Goal: Information Seeking & Learning: Learn about a topic

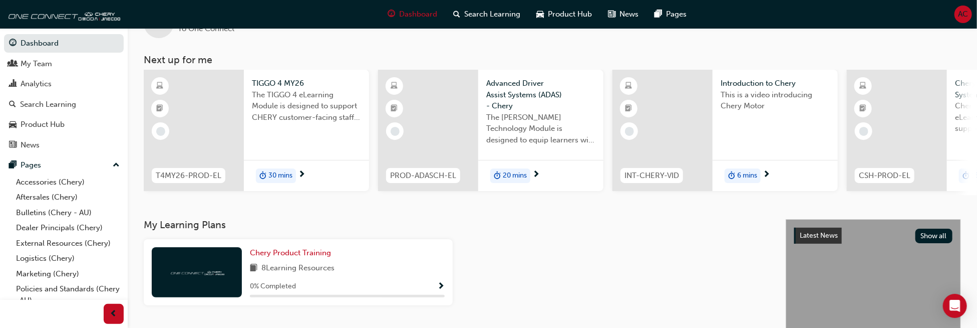
scroll to position [50, 0]
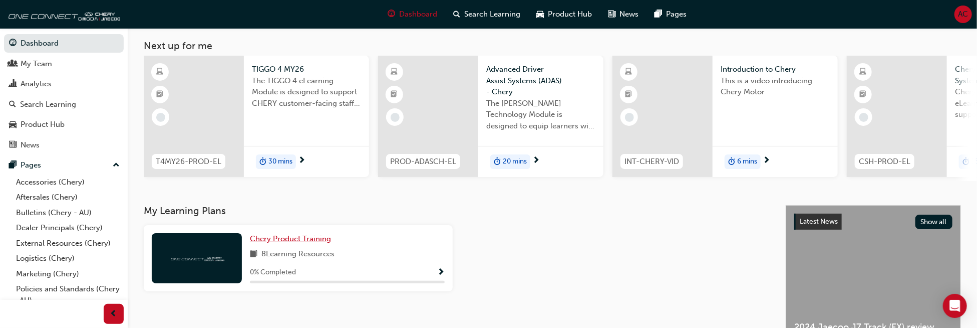
click at [323, 240] on span "Chery Product Training" at bounding box center [290, 238] width 81 height 9
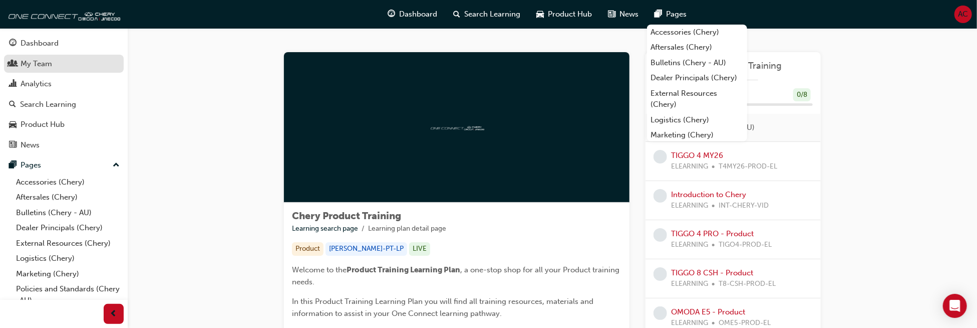
click at [43, 63] on div "My Team" at bounding box center [37, 64] width 32 height 12
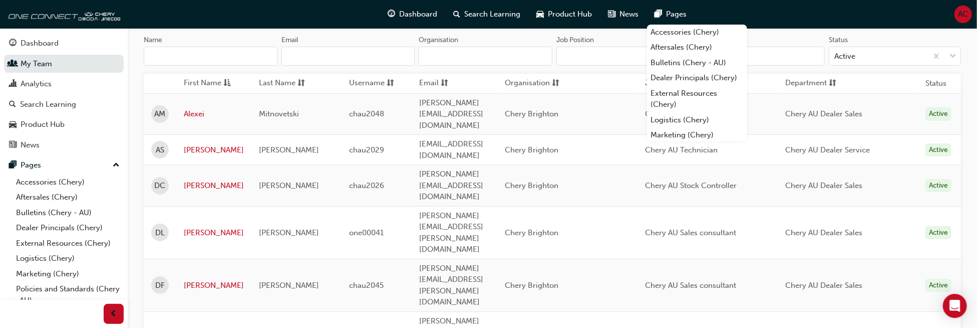
scroll to position [150, 0]
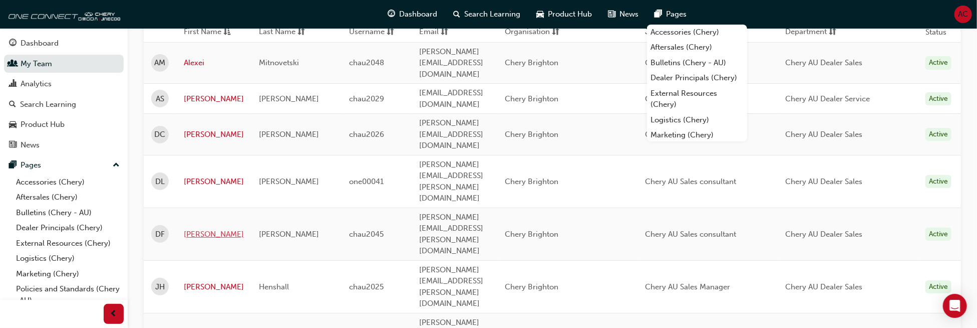
click at [193, 228] on link "[PERSON_NAME]" at bounding box center [214, 234] width 60 height 12
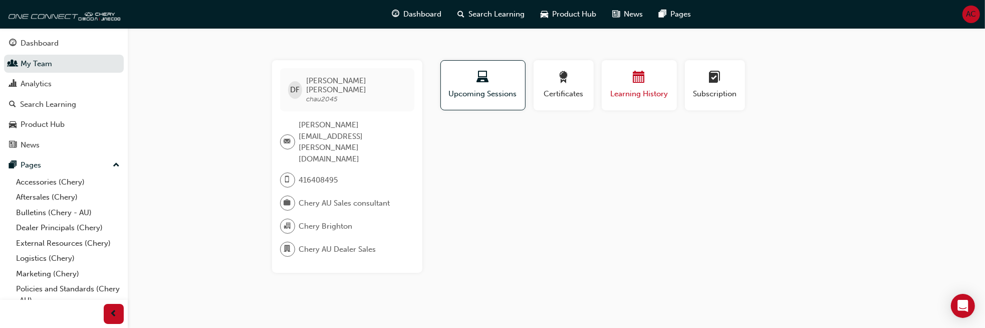
click at [650, 88] on span "Learning History" at bounding box center [639, 94] width 60 height 12
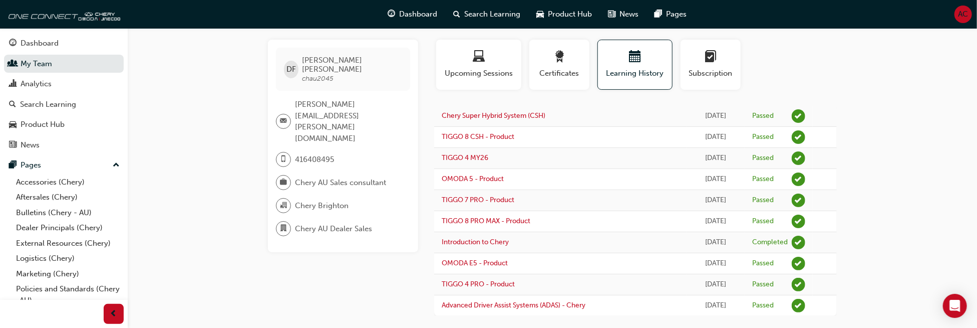
scroll to position [31, 0]
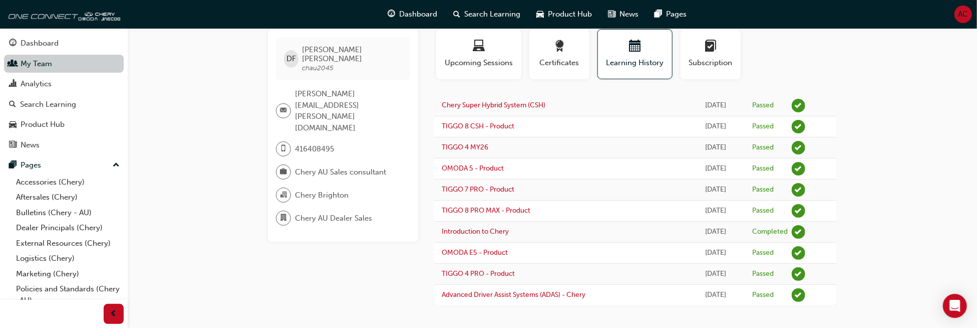
click at [28, 62] on link "My Team" at bounding box center [64, 64] width 120 height 19
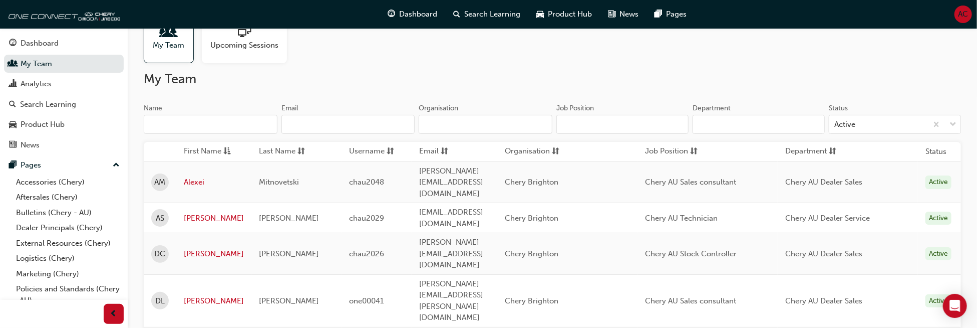
scroll to position [81, 0]
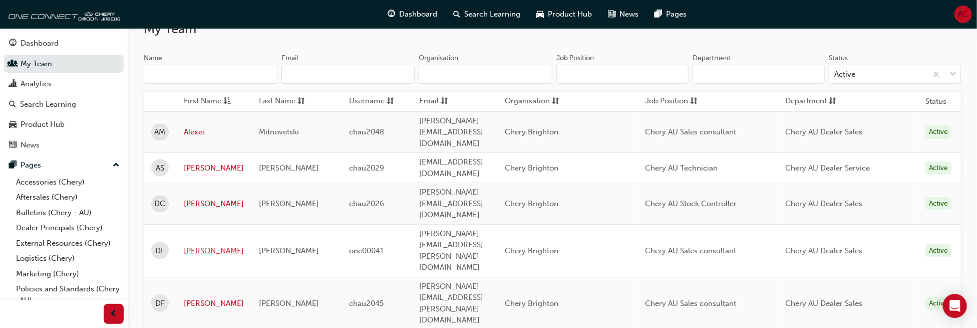
click at [194, 245] on link "[PERSON_NAME]" at bounding box center [214, 251] width 60 height 12
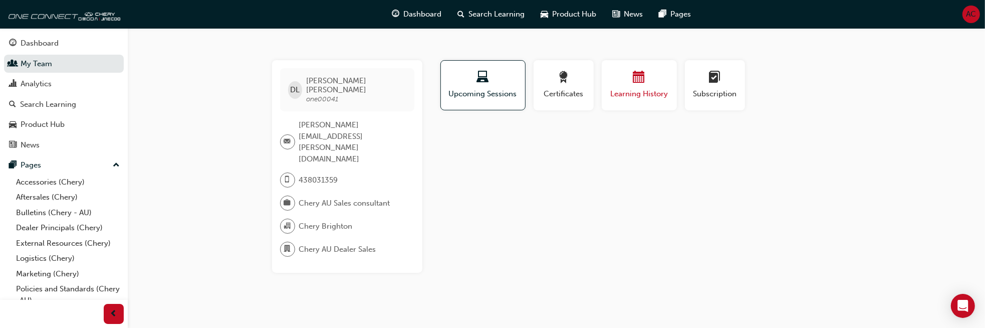
click at [660, 89] on span "Learning History" at bounding box center [639, 94] width 60 height 12
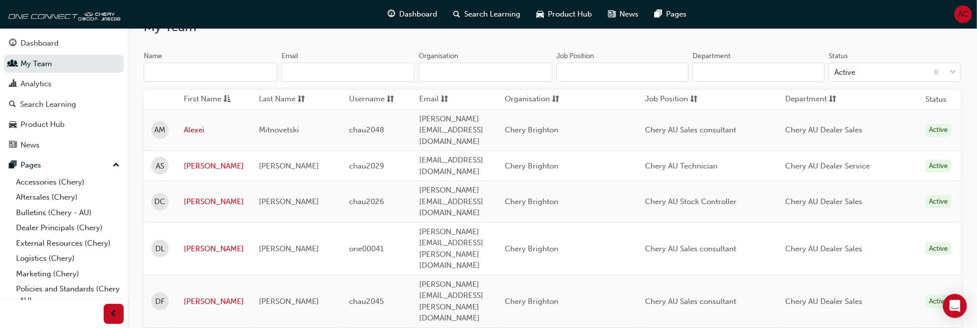
scroll to position [81, 0]
click at [194, 126] on link "Alexei" at bounding box center [214, 132] width 60 height 12
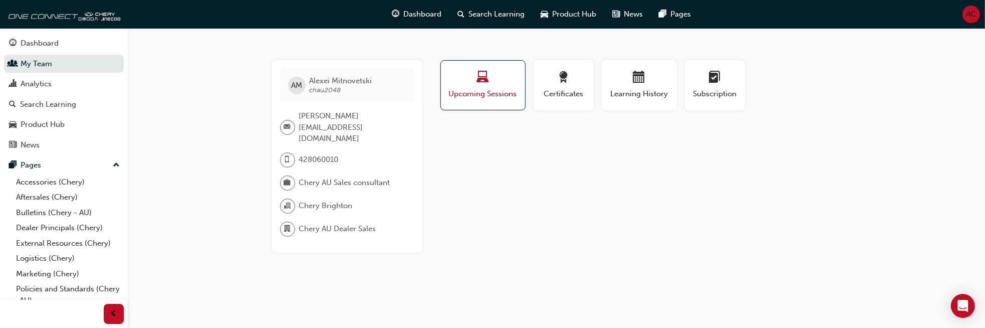
click at [449, 77] on div "button" at bounding box center [482, 79] width 69 height 16
click at [29, 36] on link "Dashboard" at bounding box center [64, 43] width 120 height 19
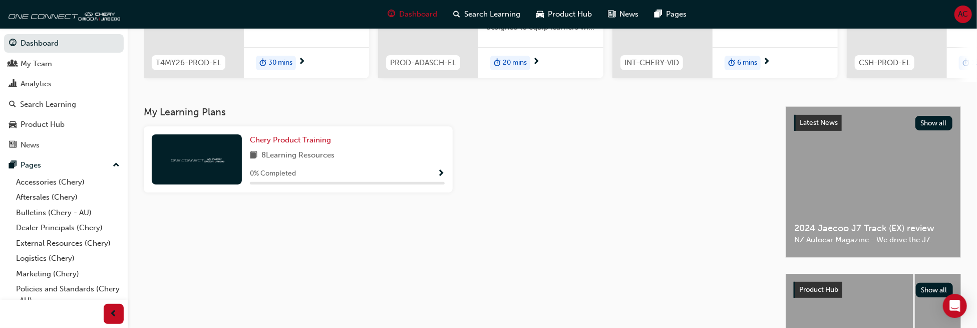
scroll to position [150, 0]
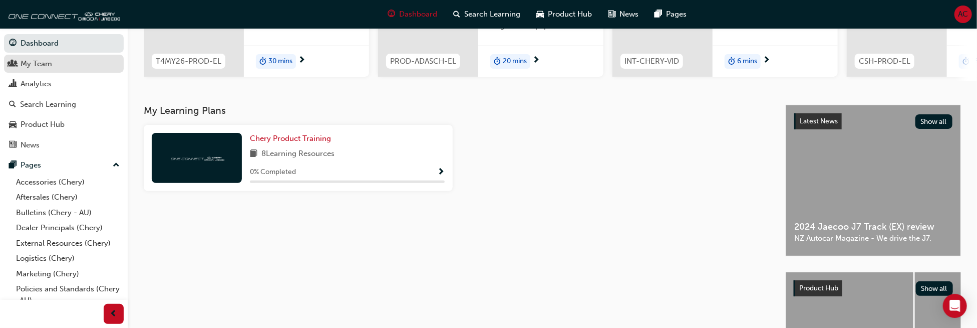
click at [20, 64] on div "My Team" at bounding box center [64, 64] width 110 height 13
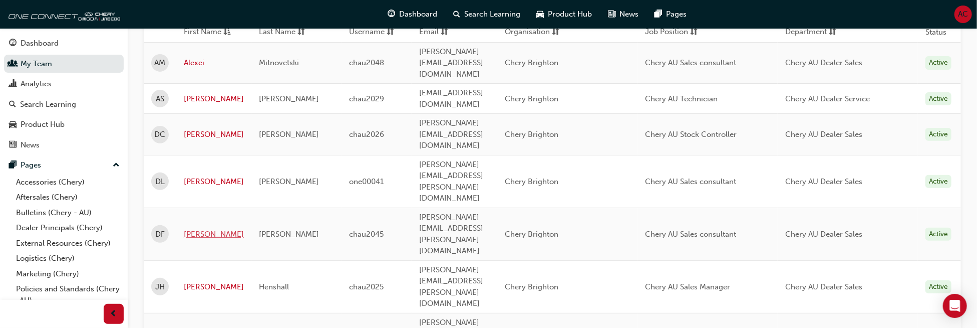
click at [203, 228] on link "[PERSON_NAME]" at bounding box center [214, 234] width 60 height 12
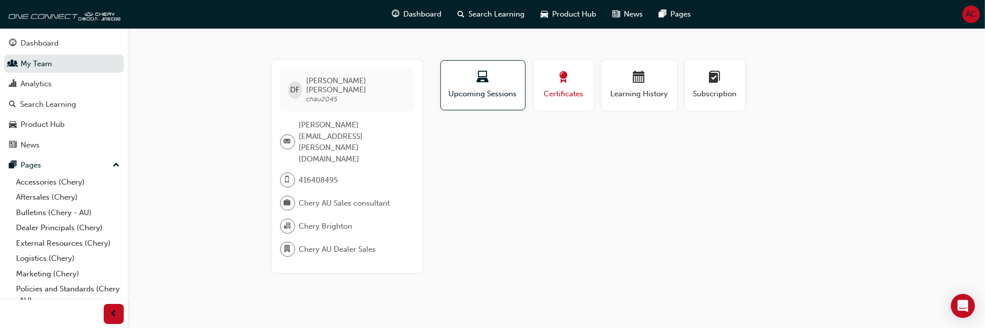
click at [570, 82] on div "button" at bounding box center [563, 79] width 45 height 16
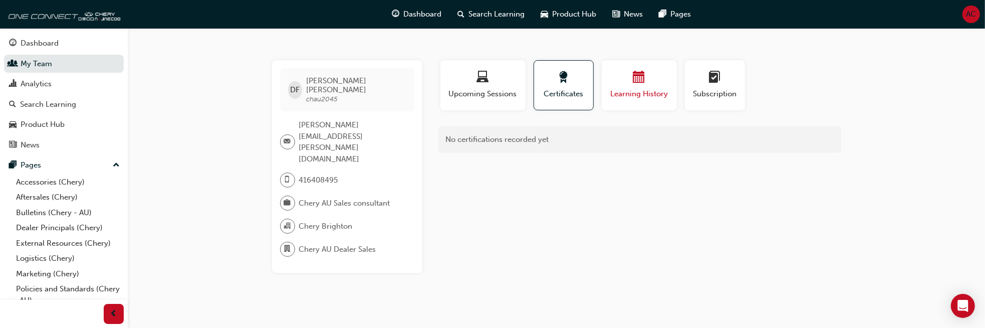
click at [654, 88] on span "Learning History" at bounding box center [639, 94] width 60 height 12
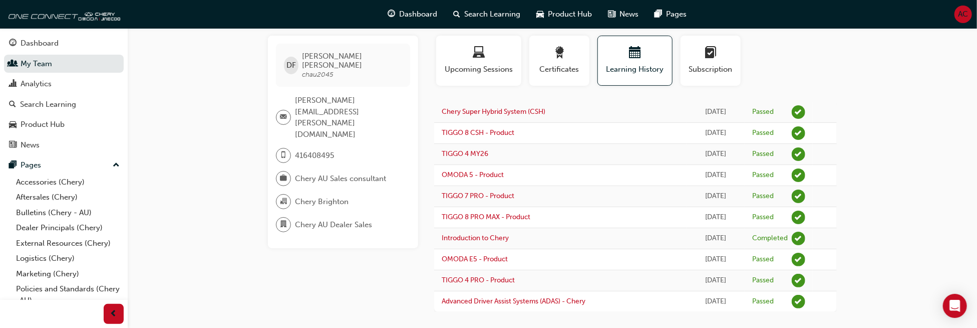
scroll to position [31, 0]
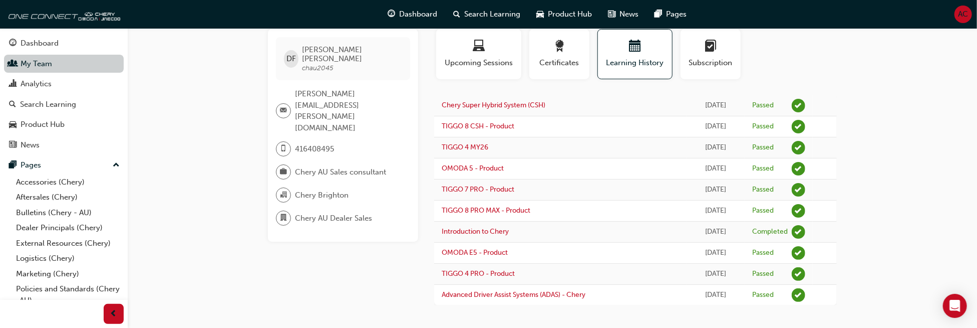
click at [55, 64] on link "My Team" at bounding box center [64, 64] width 120 height 19
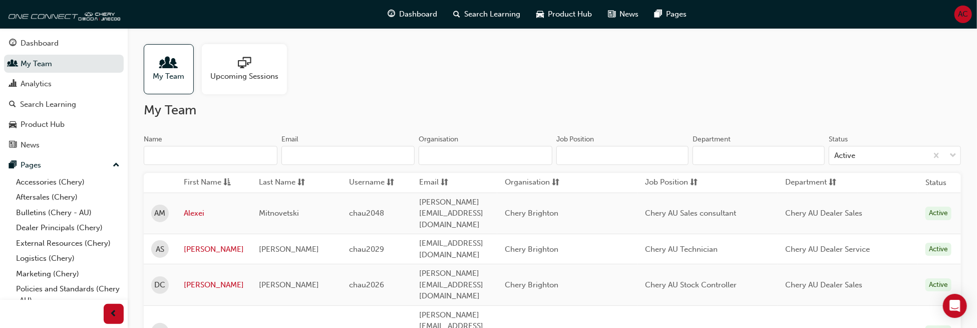
click at [169, 89] on div "My Team" at bounding box center [169, 69] width 50 height 50
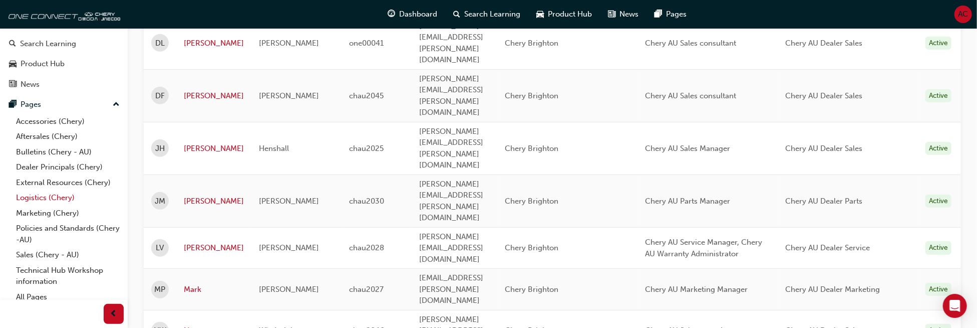
scroll to position [67, 0]
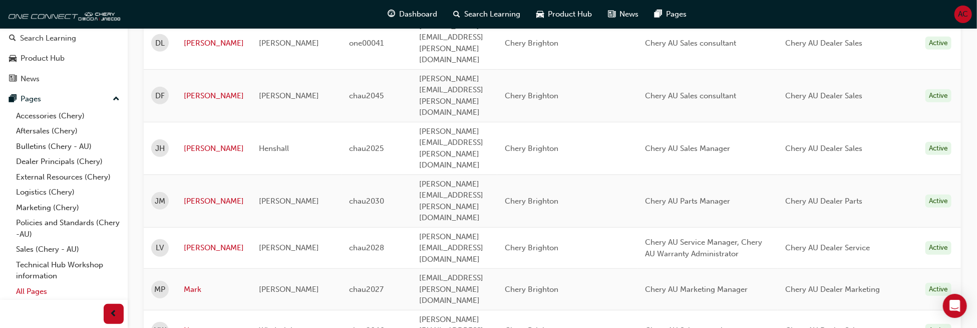
click at [44, 292] on link "All Pages" at bounding box center [68, 292] width 112 height 16
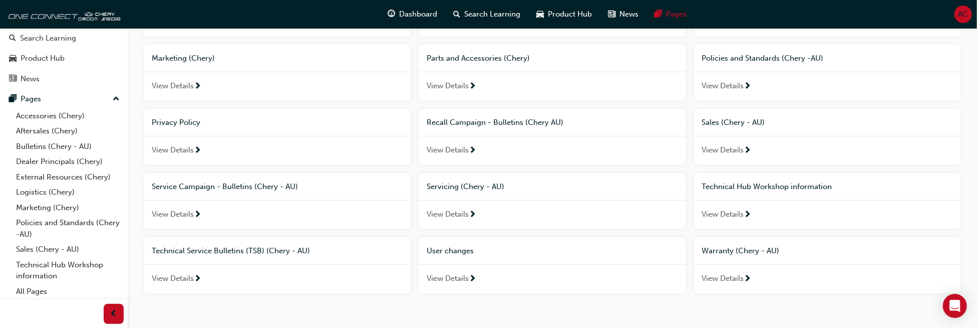
scroll to position [301, 0]
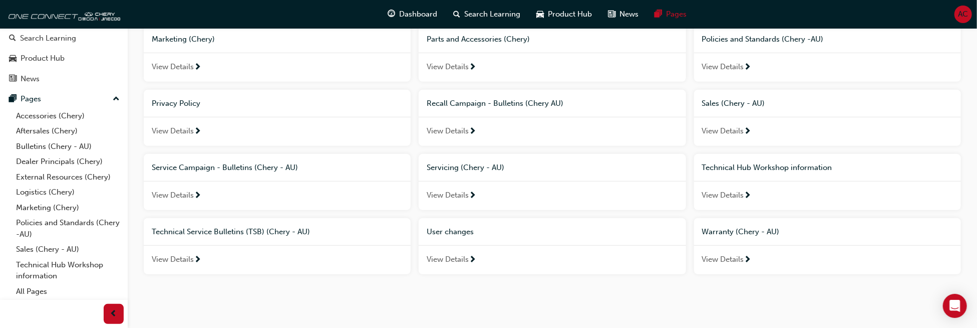
click at [481, 256] on div "View Details" at bounding box center [552, 259] width 267 height 29
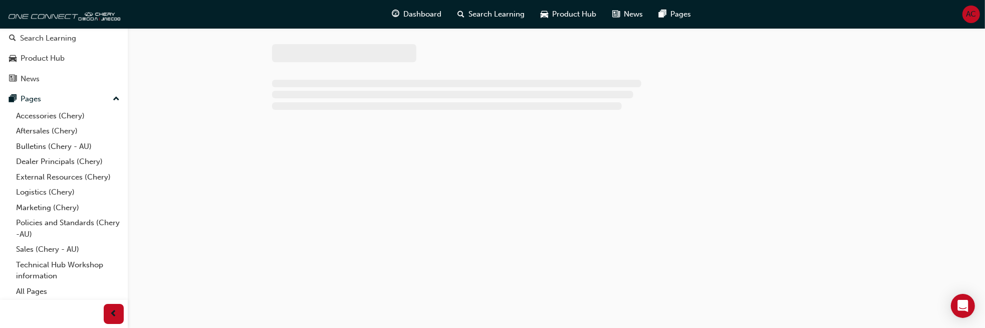
click at [436, 261] on div at bounding box center [492, 164] width 985 height 328
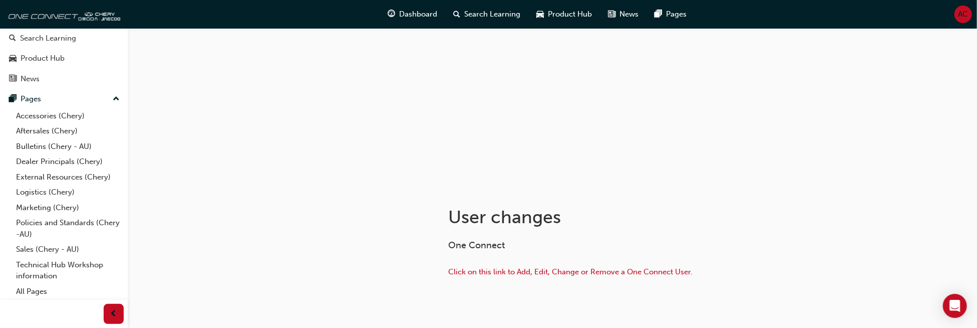
scroll to position [91, 0]
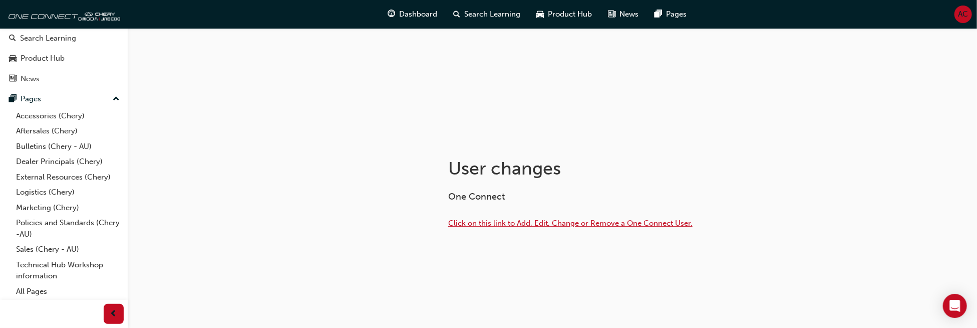
click at [597, 224] on span "Click on this link to Add, Edit, Change or Remove a One Connect User." at bounding box center [570, 222] width 244 height 9
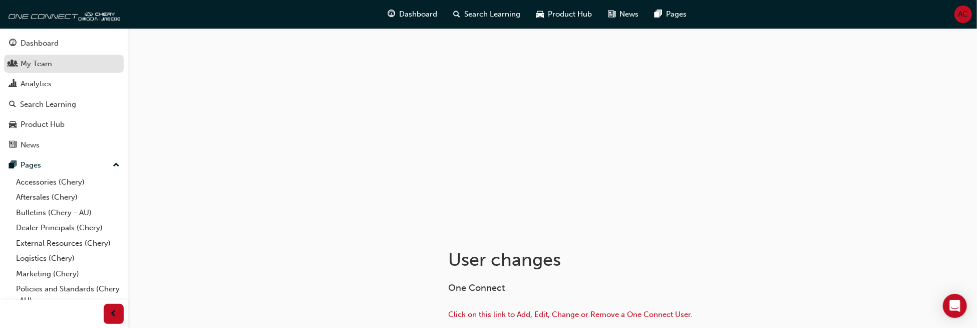
click at [51, 62] on div "My Team" at bounding box center [37, 64] width 32 height 12
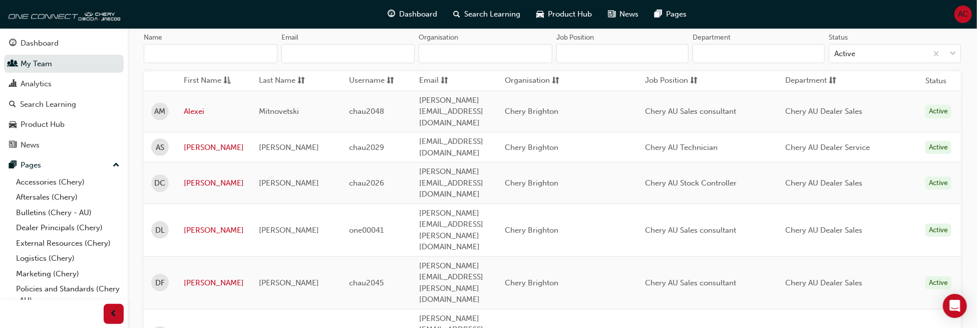
scroll to position [150, 0]
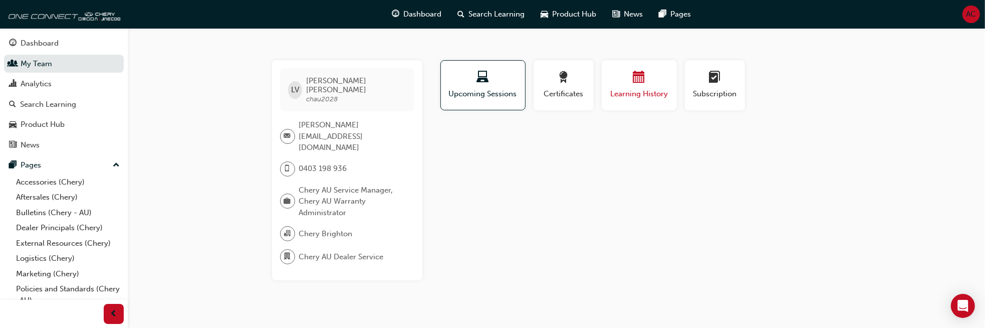
click at [645, 79] on span "calendar-icon" at bounding box center [639, 78] width 12 height 14
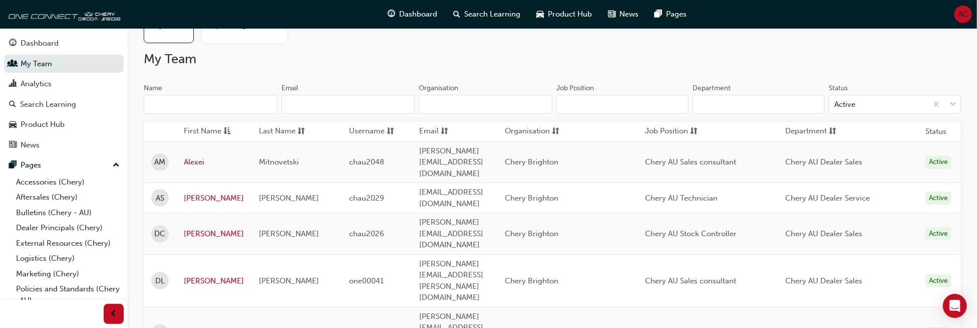
scroll to position [100, 0]
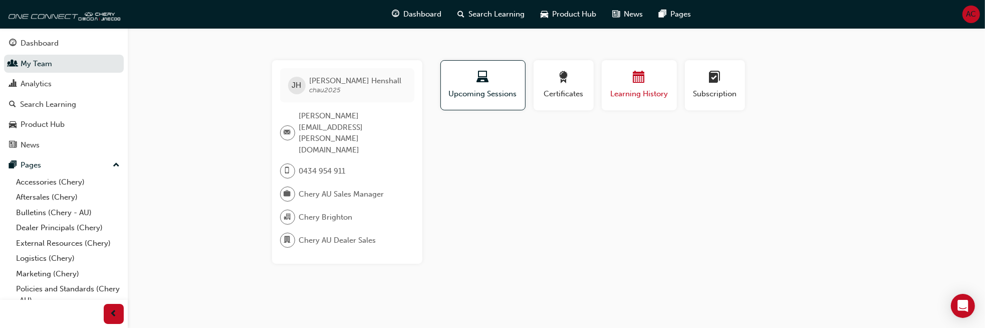
click at [642, 76] on span "calendar-icon" at bounding box center [639, 78] width 12 height 14
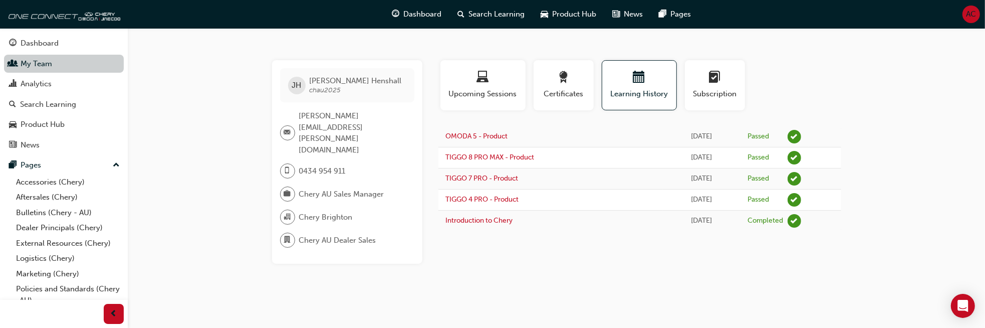
click at [52, 66] on link "My Team" at bounding box center [64, 64] width 120 height 19
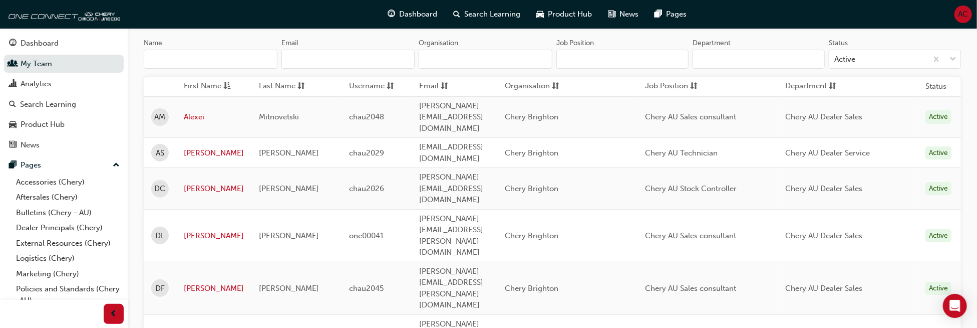
scroll to position [100, 0]
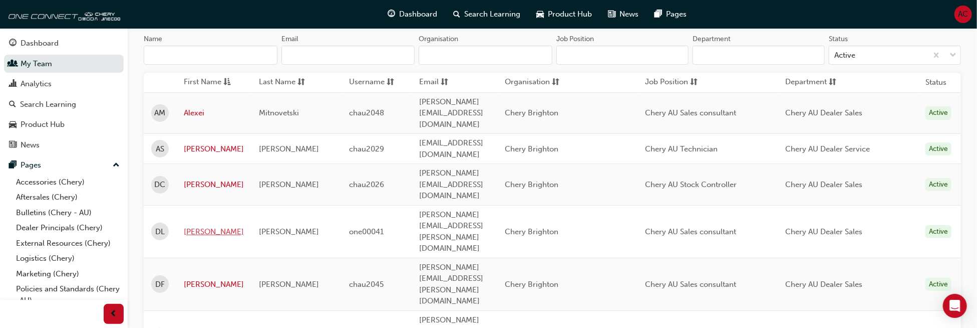
click at [195, 226] on link "[PERSON_NAME]" at bounding box center [214, 232] width 60 height 12
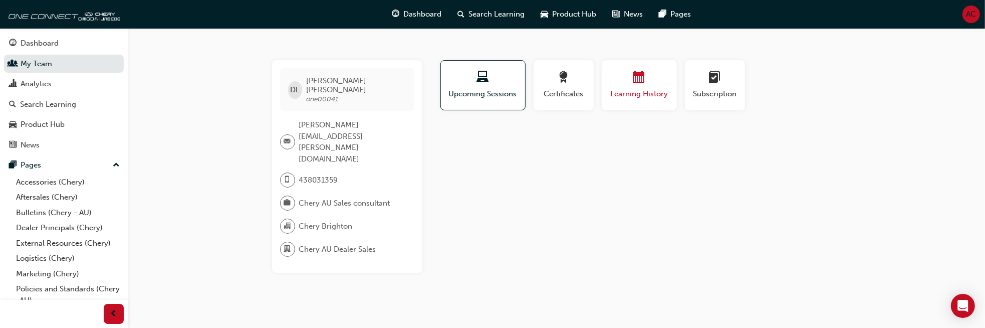
click at [654, 78] on div "button" at bounding box center [639, 79] width 60 height 16
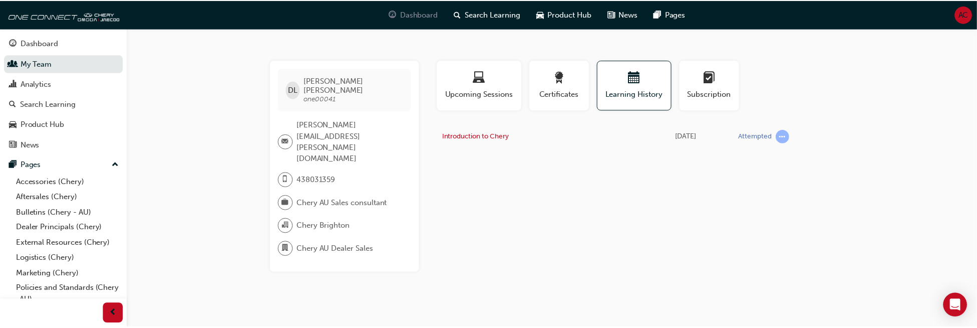
scroll to position [100, 0]
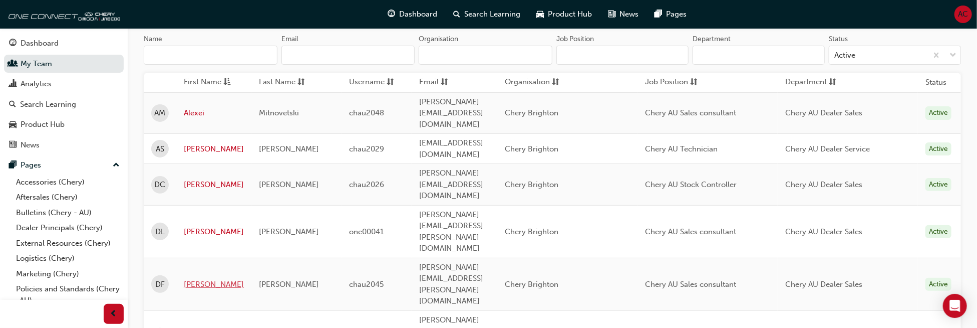
click at [213, 279] on link "[PERSON_NAME]" at bounding box center [214, 285] width 60 height 12
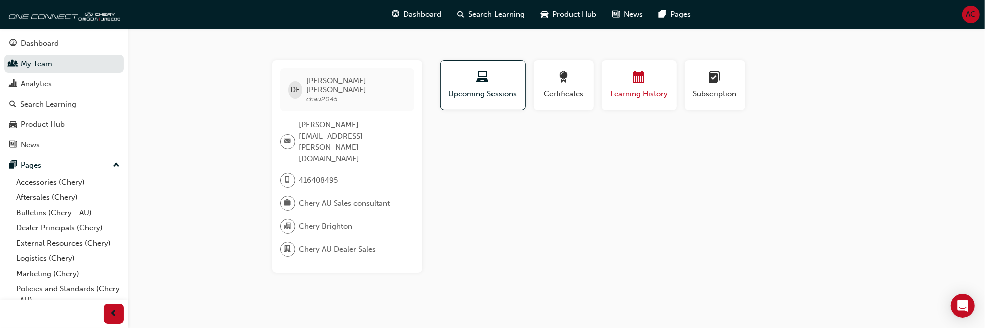
click at [639, 83] on span "calendar-icon" at bounding box center [639, 78] width 12 height 14
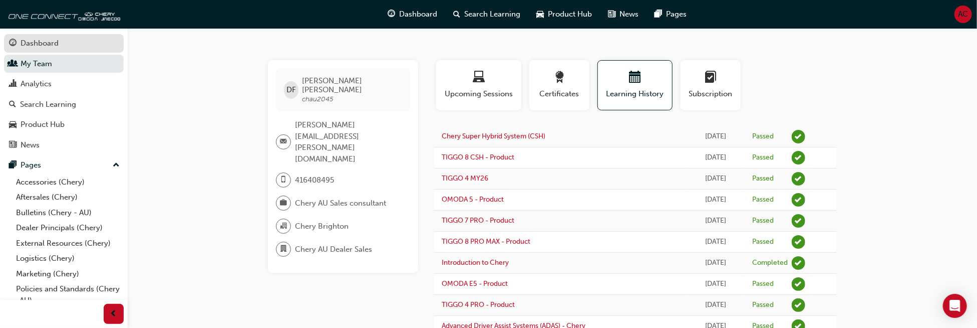
click at [23, 36] on link "Dashboard" at bounding box center [64, 43] width 120 height 19
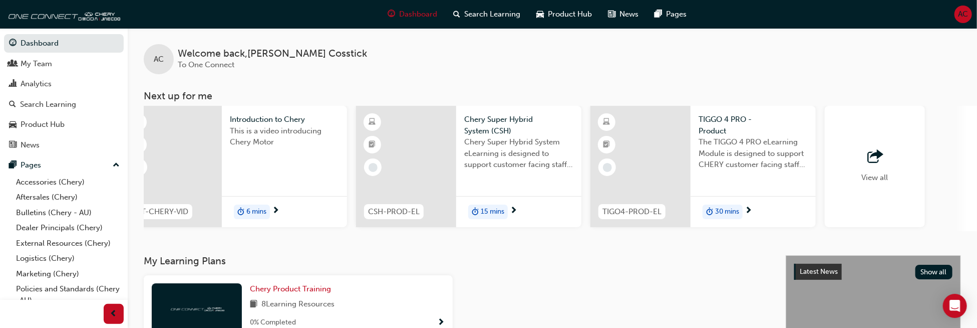
scroll to position [0, 529]
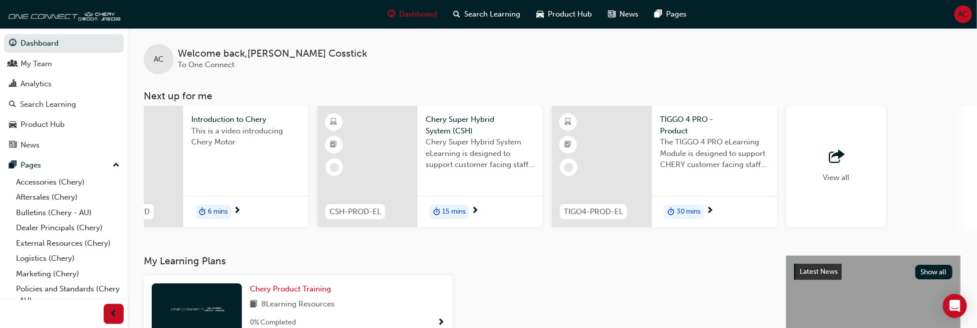
click at [830, 167] on div "View all" at bounding box center [836, 166] width 27 height 33
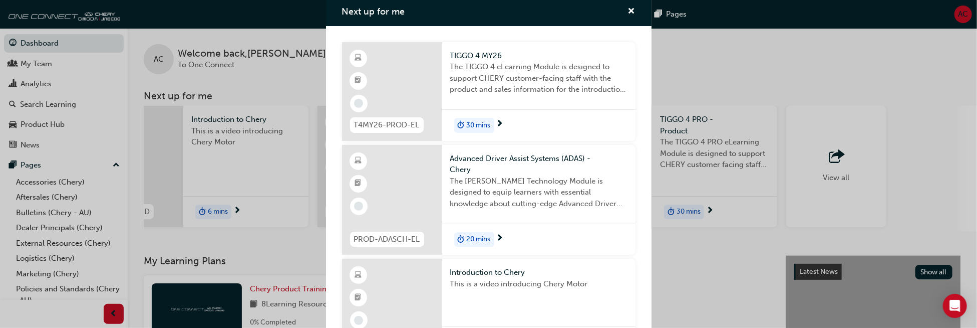
scroll to position [0, 0]
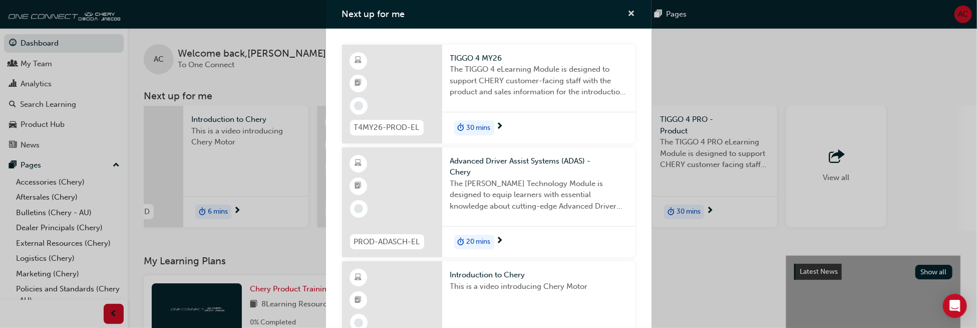
click at [628, 12] on span "cross-icon" at bounding box center [632, 14] width 8 height 9
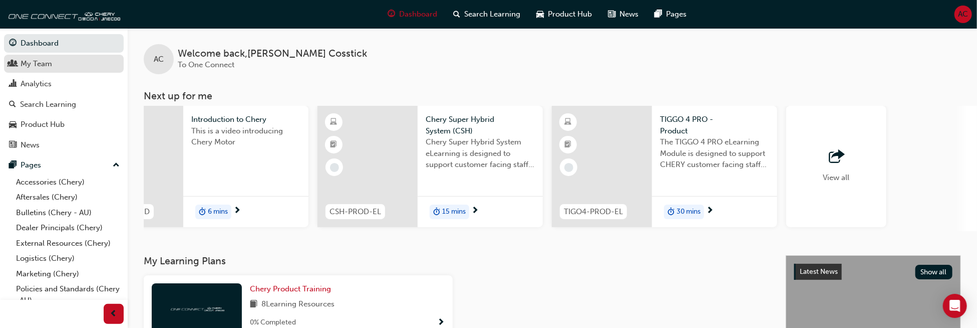
click at [44, 62] on div "My Team" at bounding box center [37, 64] width 32 height 12
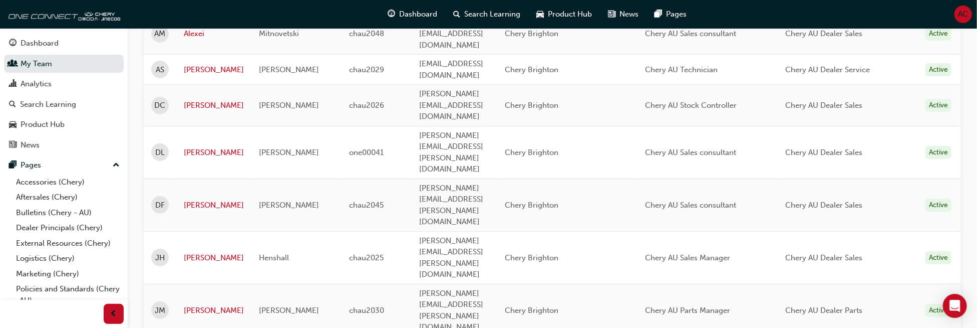
scroll to position [200, 0]
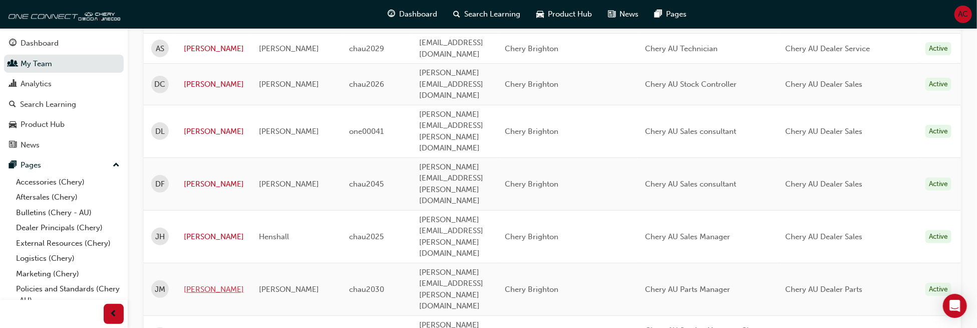
click at [187, 284] on link "[PERSON_NAME]" at bounding box center [214, 290] width 60 height 12
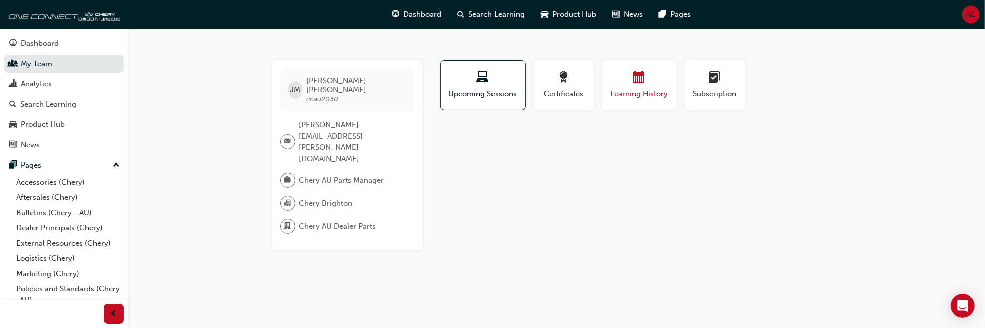
click at [624, 93] on span "Learning History" at bounding box center [639, 94] width 60 height 12
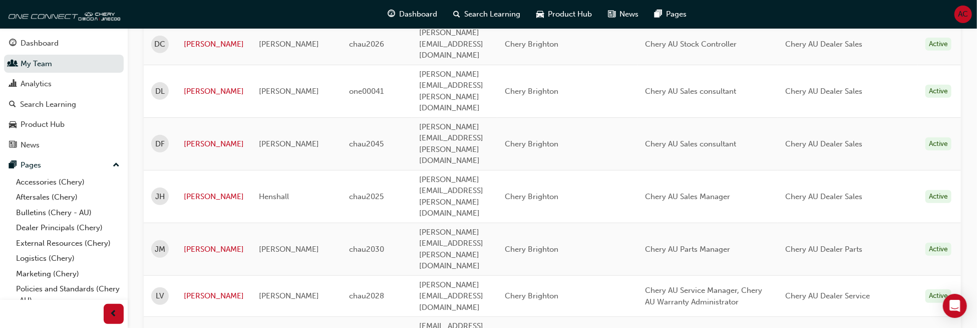
scroll to position [289, 0]
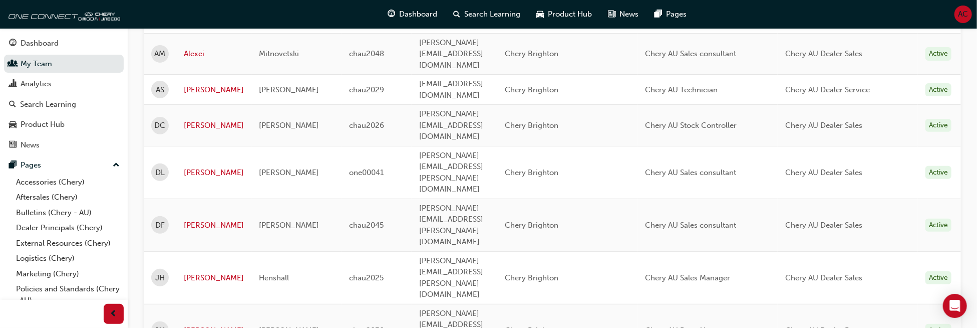
scroll to position [138, 0]
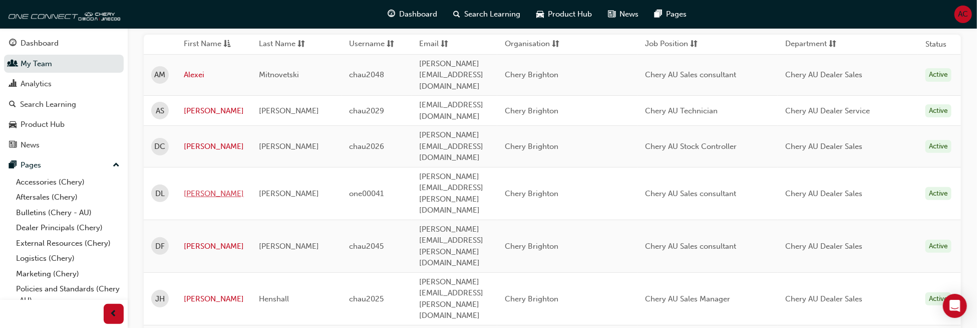
click at [197, 188] on link "[PERSON_NAME]" at bounding box center [214, 194] width 60 height 12
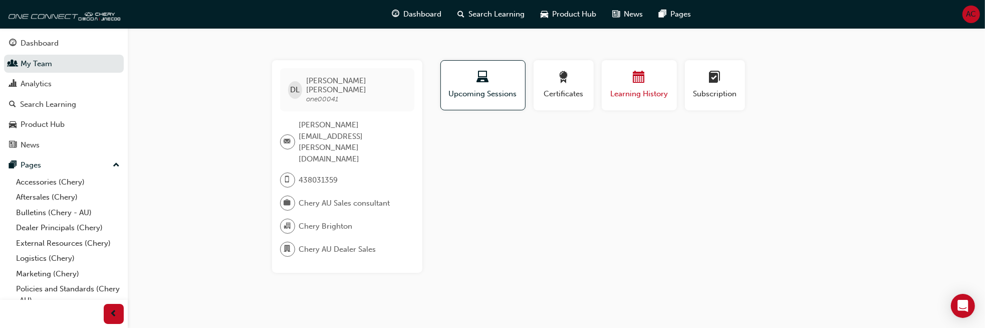
click at [642, 96] on span "Learning History" at bounding box center [639, 94] width 60 height 12
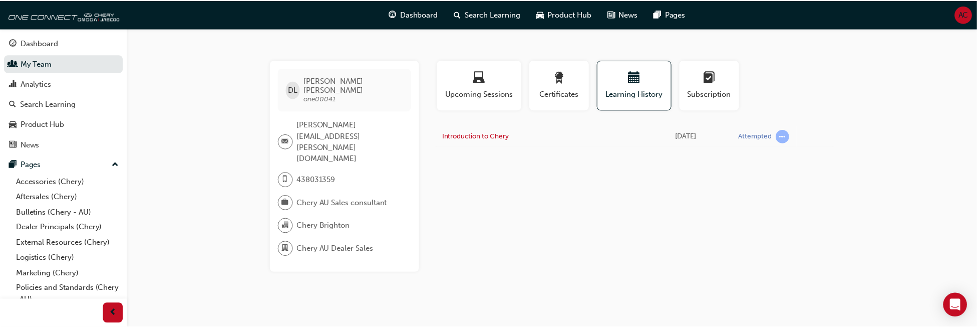
scroll to position [138, 0]
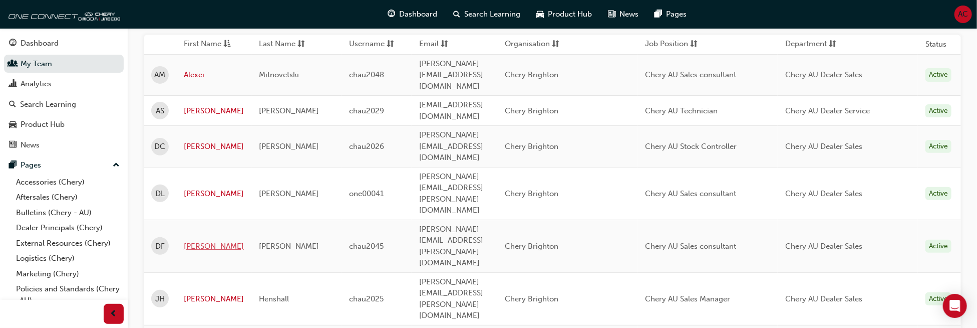
drag, startPoint x: 196, startPoint y: 166, endPoint x: 225, endPoint y: 169, distance: 29.2
click at [196, 240] on link "[PERSON_NAME]" at bounding box center [214, 246] width 60 height 12
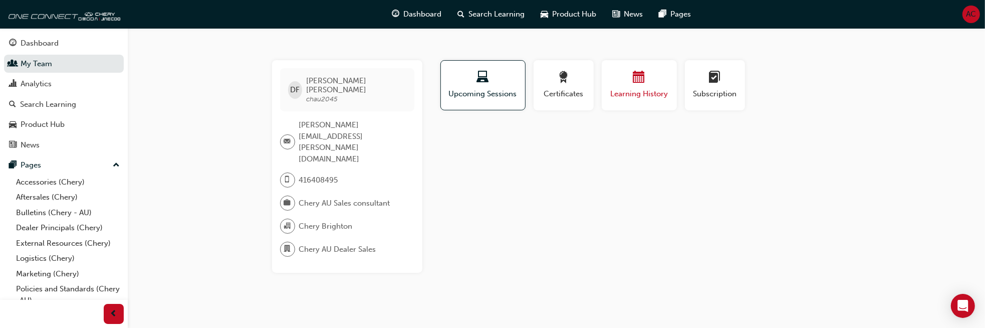
drag, startPoint x: 647, startPoint y: 103, endPoint x: 649, endPoint y: 108, distance: 5.4
click at [647, 104] on button "Learning History" at bounding box center [639, 85] width 75 height 50
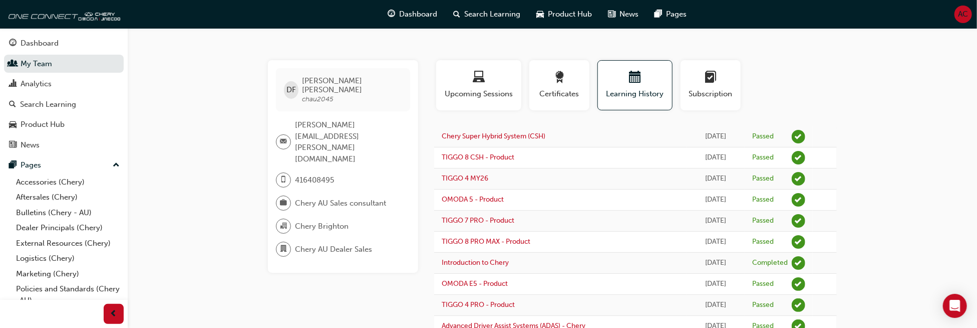
scroll to position [31, 0]
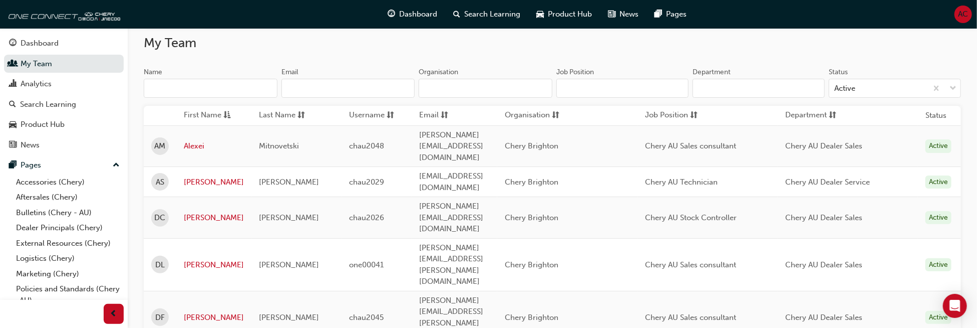
scroll to position [88, 0]
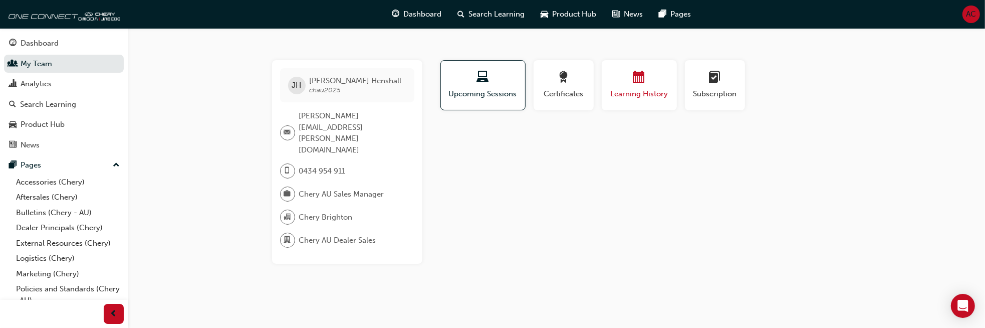
click at [645, 104] on button "Learning History" at bounding box center [639, 85] width 75 height 50
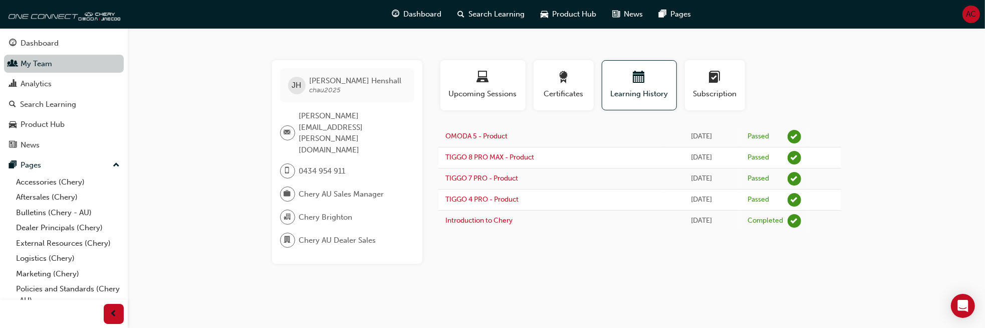
click at [41, 61] on link "My Team" at bounding box center [64, 64] width 120 height 19
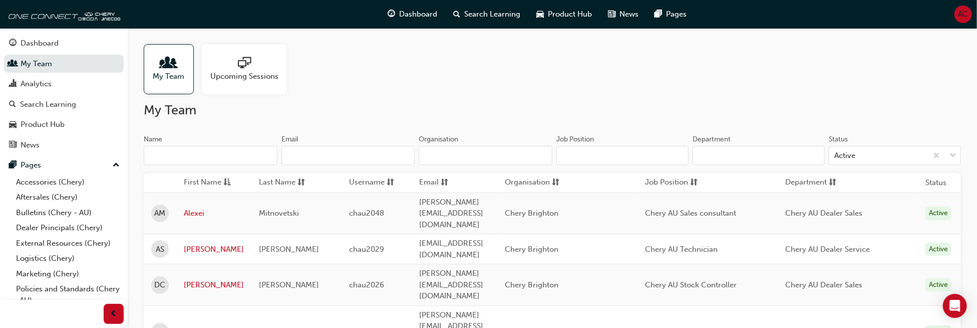
click at [161, 67] on div at bounding box center [169, 64] width 32 height 14
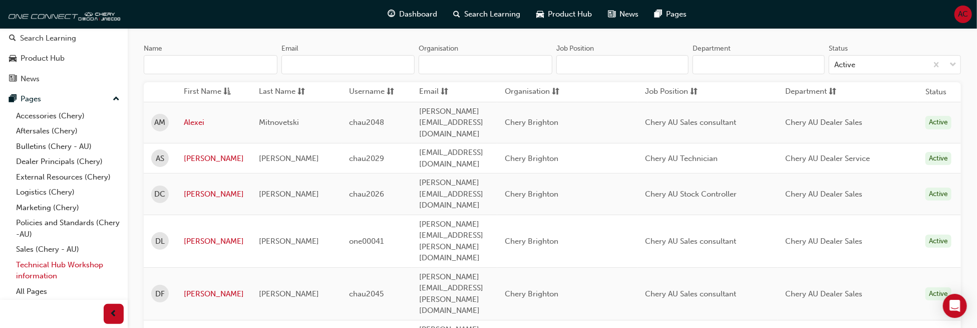
scroll to position [100, 0]
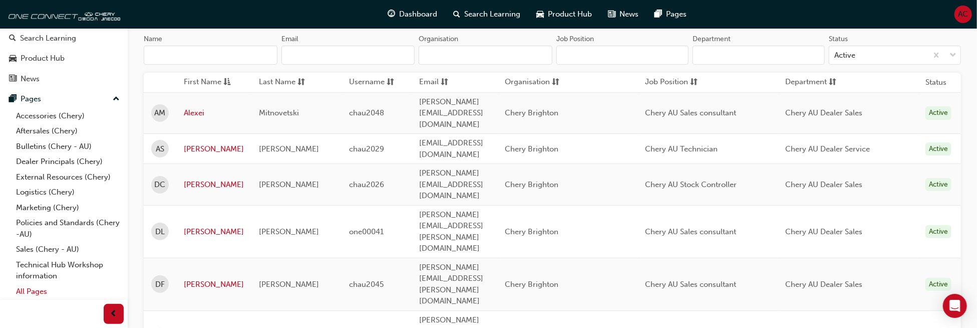
click at [23, 288] on link "All Pages" at bounding box center [68, 292] width 112 height 16
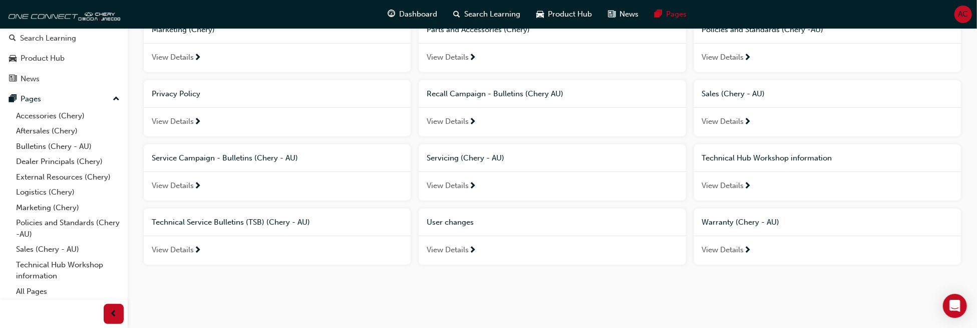
scroll to position [311, 0]
click at [456, 246] on span "View Details" at bounding box center [448, 249] width 42 height 12
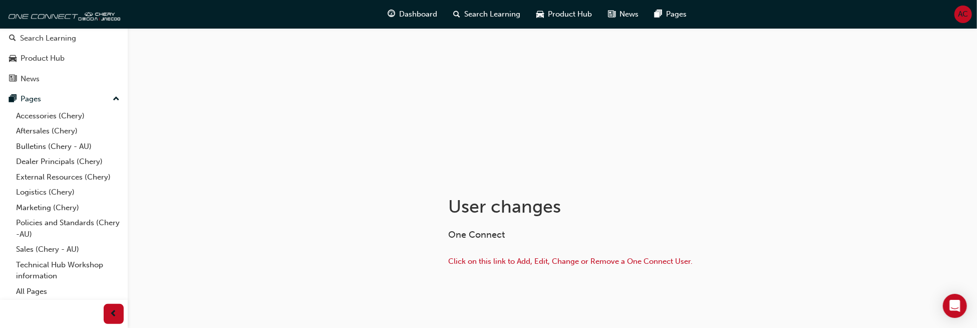
scroll to position [91, 0]
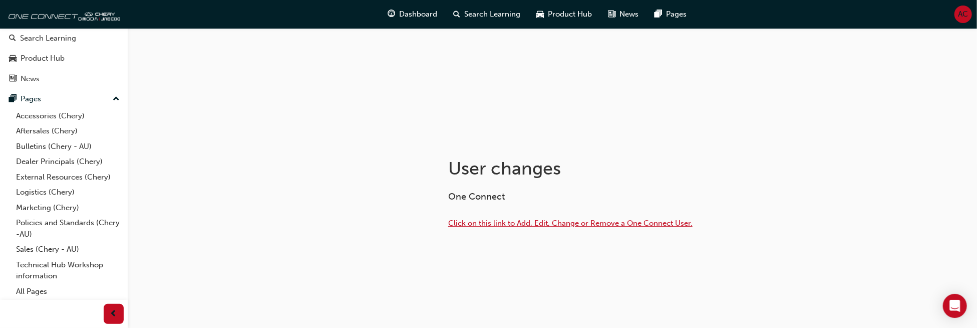
click at [590, 223] on span "Click on this link to Add, Edit, Change or Remove a One Connect User." at bounding box center [570, 222] width 244 height 9
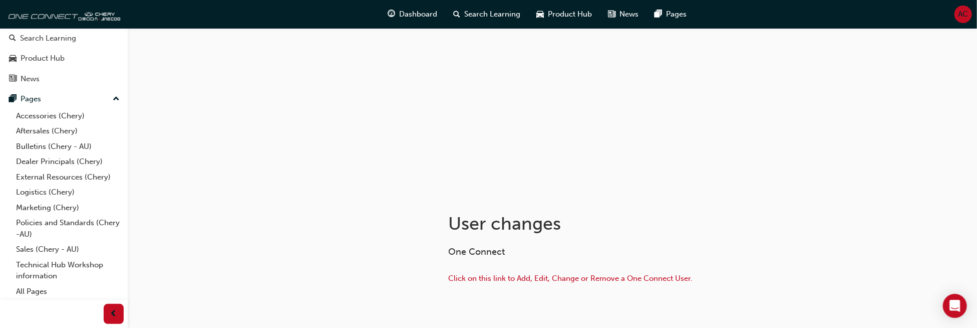
scroll to position [50, 0]
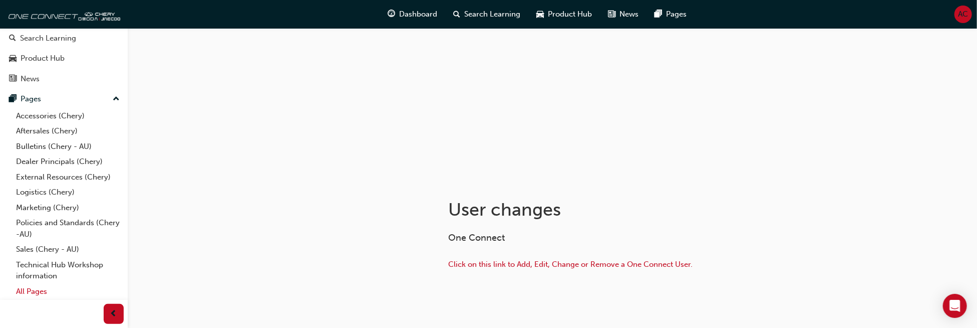
click at [21, 294] on link "All Pages" at bounding box center [68, 292] width 112 height 16
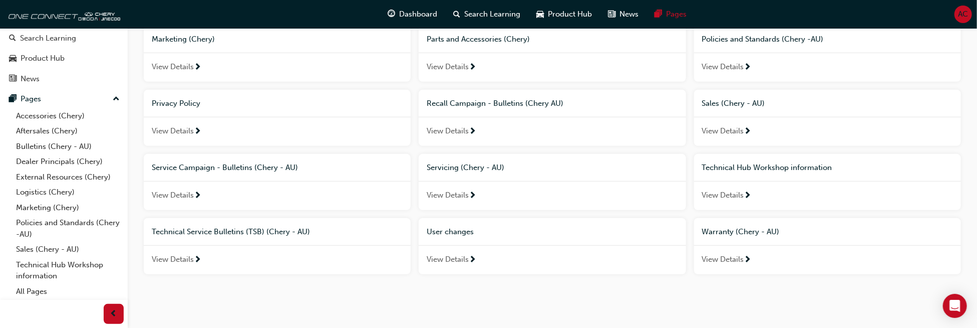
scroll to position [311, 0]
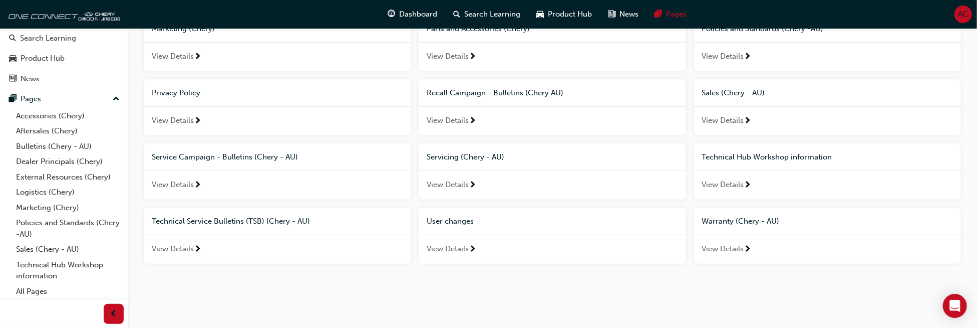
click at [442, 244] on span "View Details" at bounding box center [448, 249] width 42 height 12
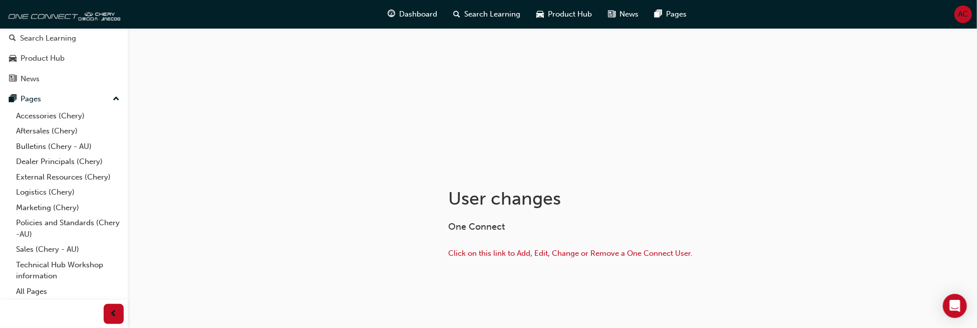
scroll to position [91, 0]
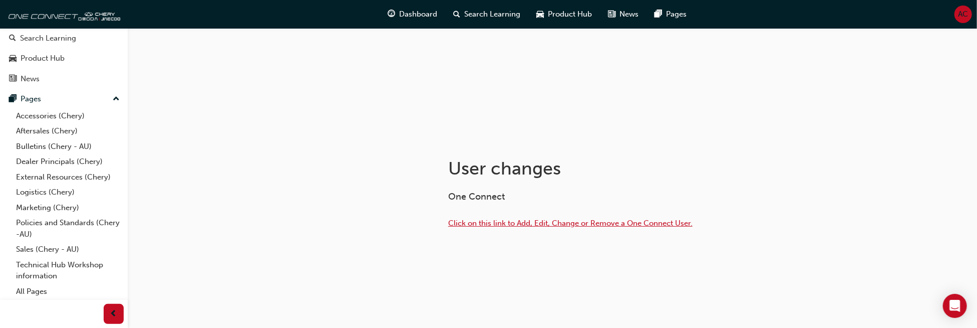
click at [503, 226] on span "Click on this link to Add, Edit, Change or Remove a One Connect User." at bounding box center [570, 222] width 244 height 9
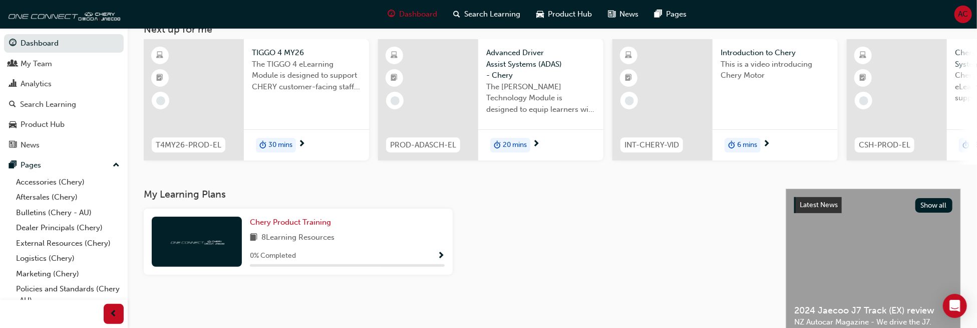
scroll to position [150, 0]
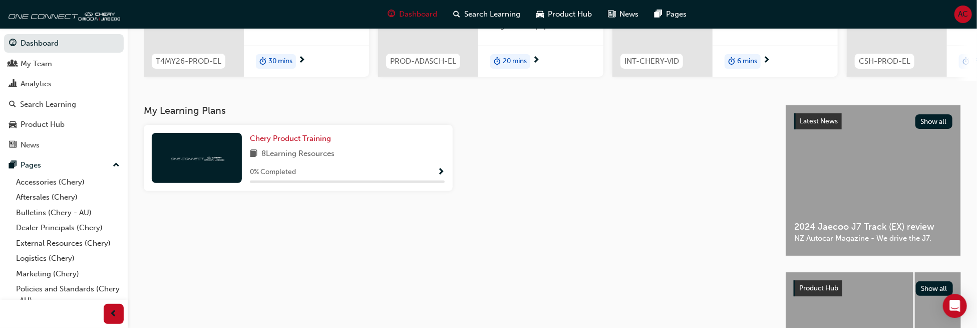
click at [379, 173] on div "0 % Completed" at bounding box center [347, 172] width 195 height 13
click at [440, 176] on span "Show Progress" at bounding box center [441, 172] width 8 height 9
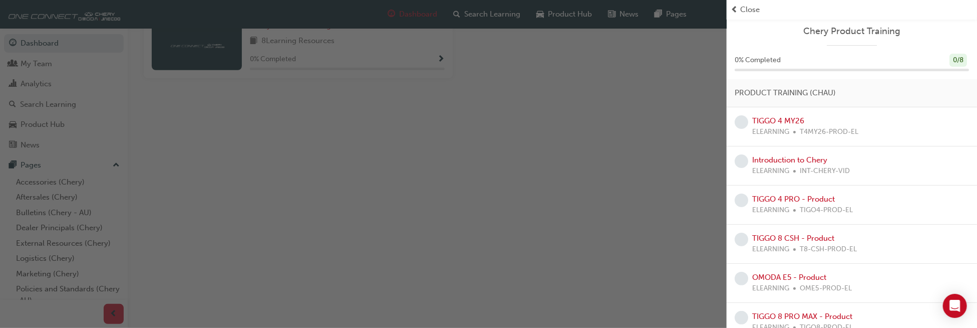
scroll to position [0, 0]
click at [810, 160] on link "Introduction to Chery" at bounding box center [789, 161] width 75 height 9
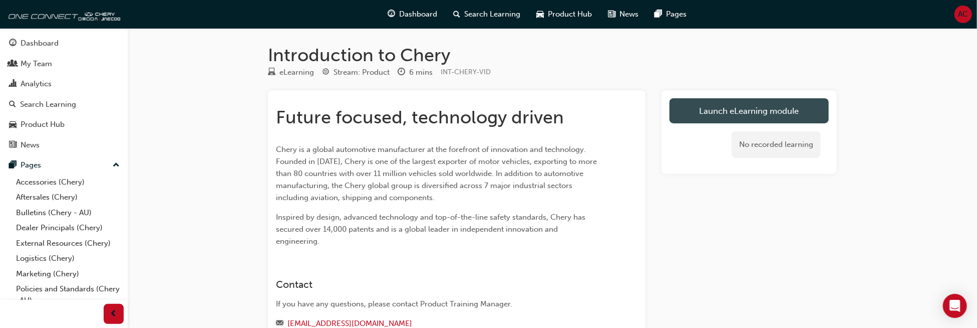
click at [721, 110] on link "Launch eLearning module" at bounding box center [749, 110] width 159 height 25
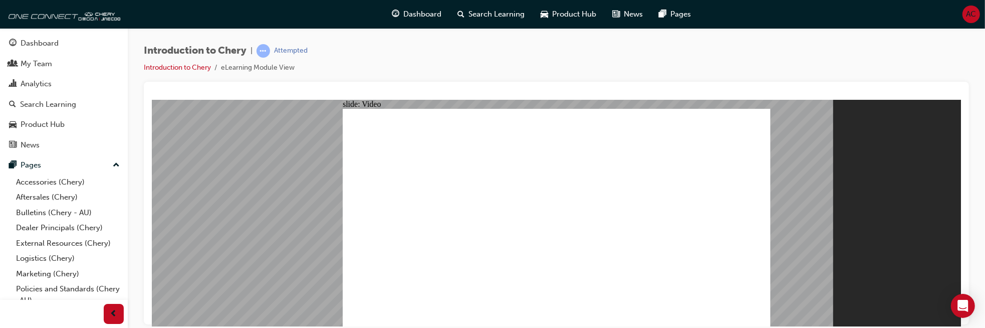
type input "0"
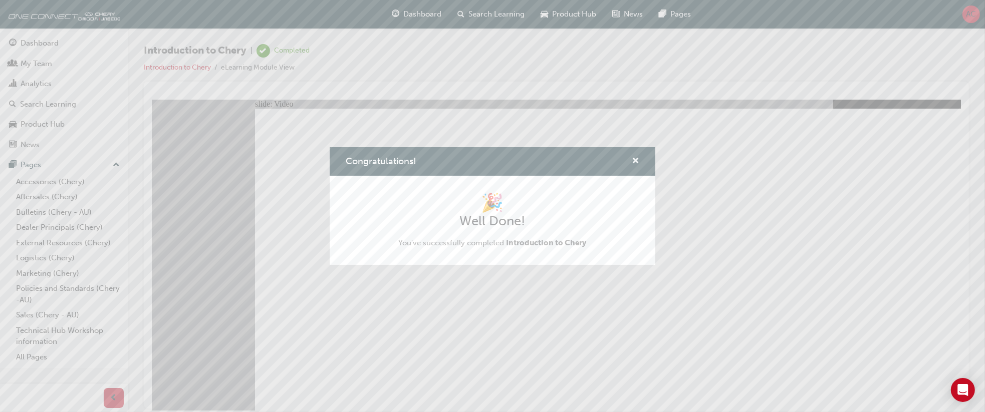
type input "311"
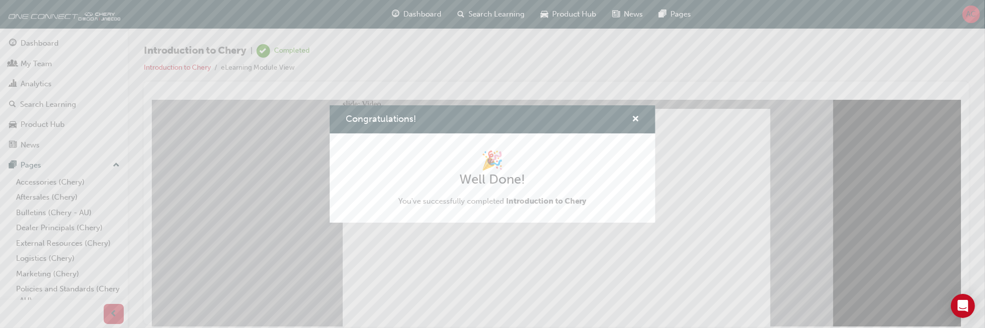
click at [639, 112] on div "Congratulations!" at bounding box center [493, 119] width 326 height 29
click at [636, 117] on span "cross-icon" at bounding box center [636, 119] width 8 height 9
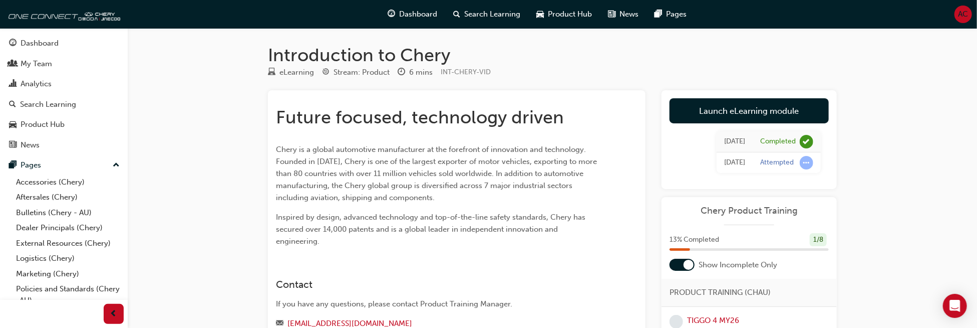
scroll to position [50, 0]
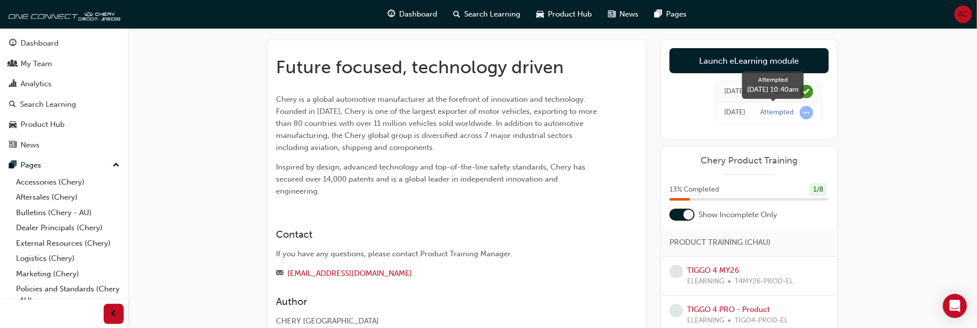
click at [804, 116] on span "learningRecordVerb_ATTEMPT-icon" at bounding box center [807, 113] width 14 height 14
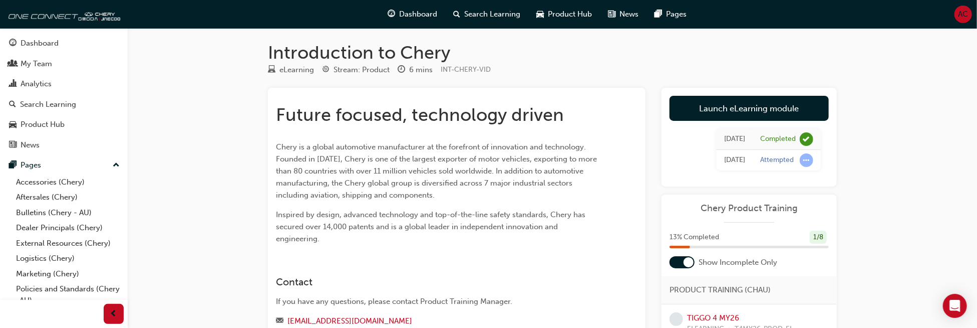
scroll to position [0, 0]
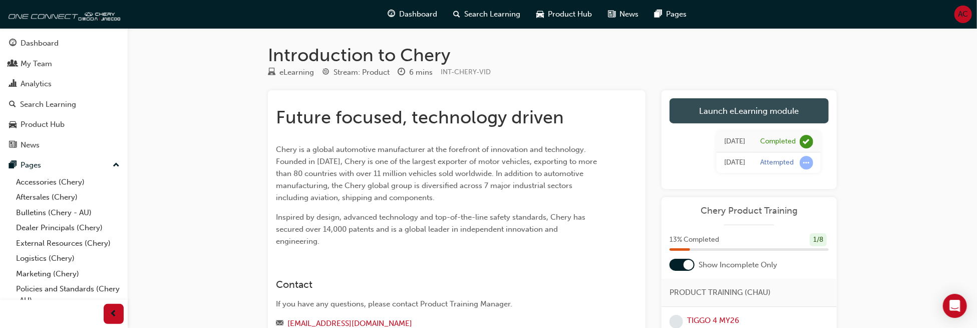
click at [758, 115] on link "Launch eLearning module" at bounding box center [749, 110] width 159 height 25
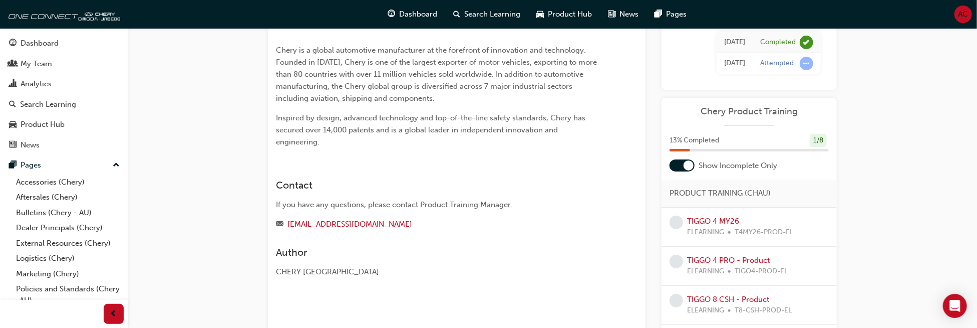
scroll to position [100, 0]
click at [697, 212] on div "TIGGO 4 MY26 ELEARNING T4MY26-PROD-EL" at bounding box center [749, 225] width 175 height 39
click at [697, 216] on link "TIGGO 4 MY26" at bounding box center [713, 219] width 52 height 9
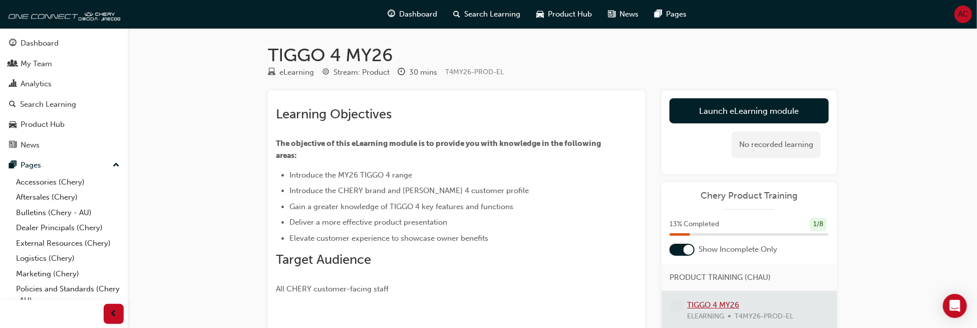
scroll to position [100, 0]
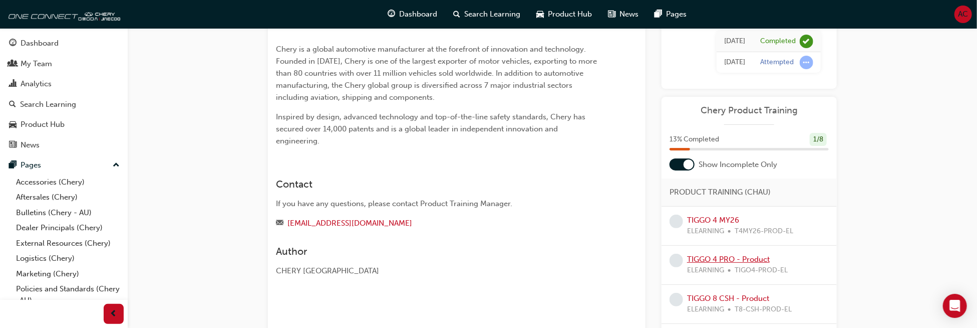
click at [718, 255] on link "TIGGO 4 PRO - Product" at bounding box center [728, 258] width 83 height 9
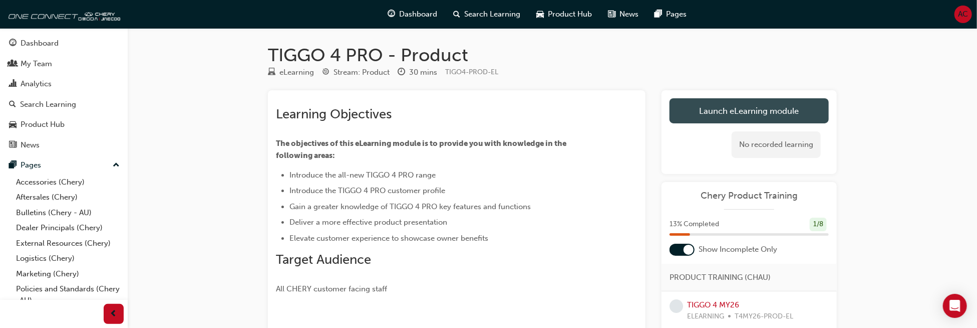
click at [760, 115] on link "Launch eLearning module" at bounding box center [749, 110] width 159 height 25
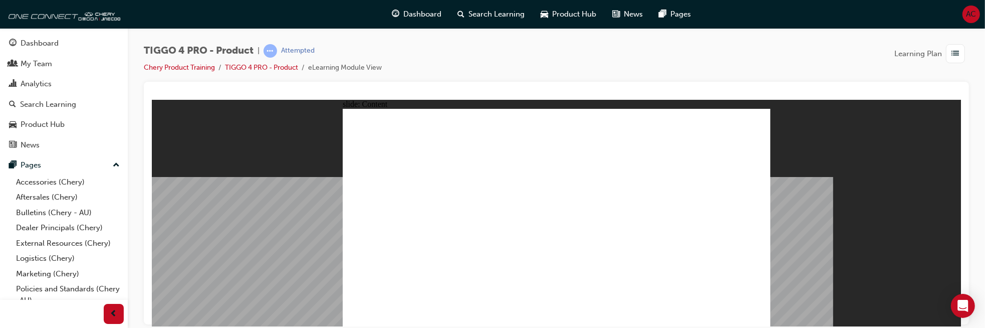
drag, startPoint x: 414, startPoint y: 265, endPoint x: 414, endPoint y: 277, distance: 11.5
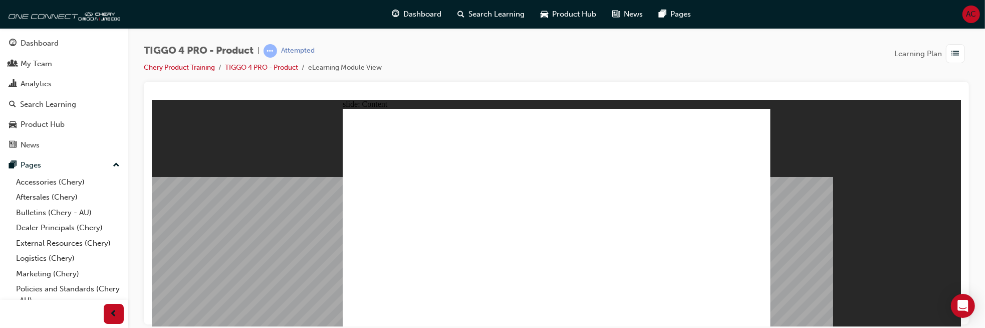
drag, startPoint x: 604, startPoint y: 165, endPoint x: 610, endPoint y: 165, distance: 5.5
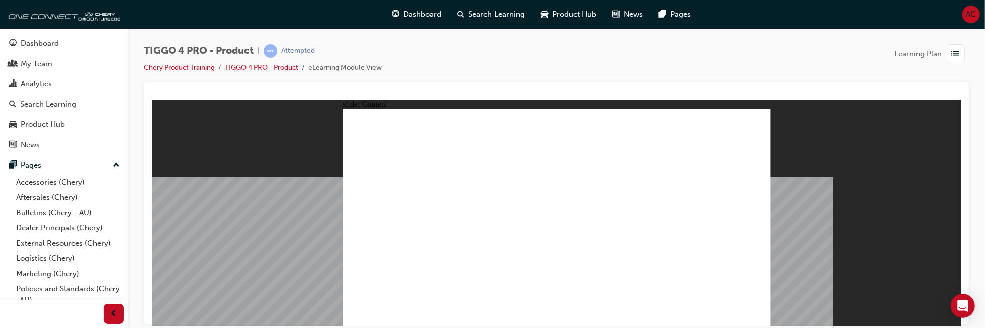
drag, startPoint x: 728, startPoint y: 117, endPoint x: 715, endPoint y: 121, distance: 13.0
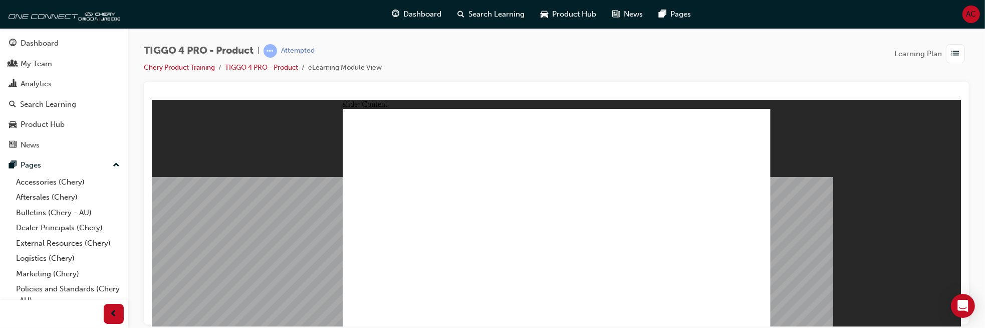
drag, startPoint x: 645, startPoint y: 278, endPoint x: 558, endPoint y: 269, distance: 87.1
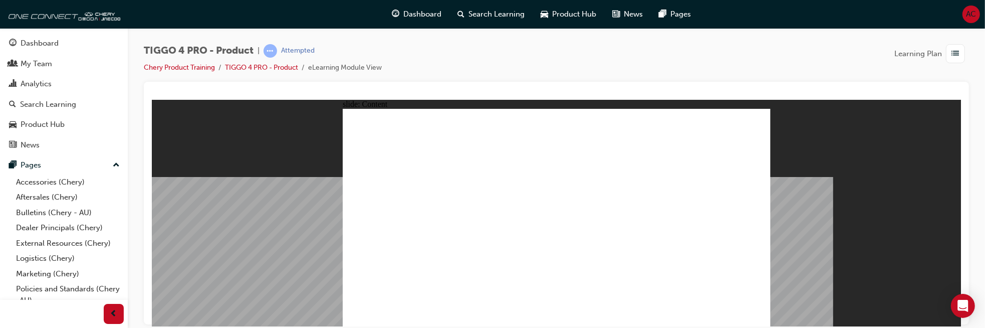
drag, startPoint x: 561, startPoint y: 283, endPoint x: 681, endPoint y: 288, distance: 120.3
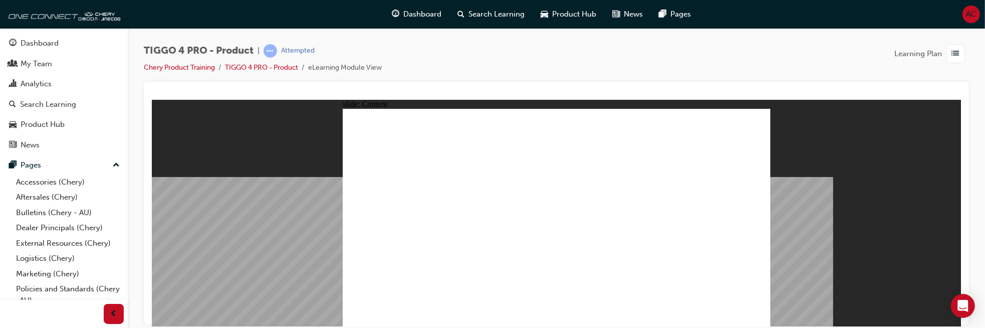
drag, startPoint x: 485, startPoint y: 238, endPoint x: 485, endPoint y: 247, distance: 9.0
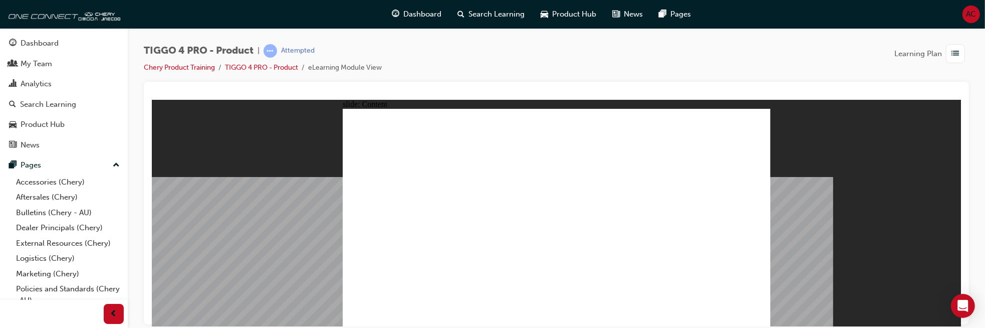
drag, startPoint x: 547, startPoint y: 179, endPoint x: 561, endPoint y: 265, distance: 87.2
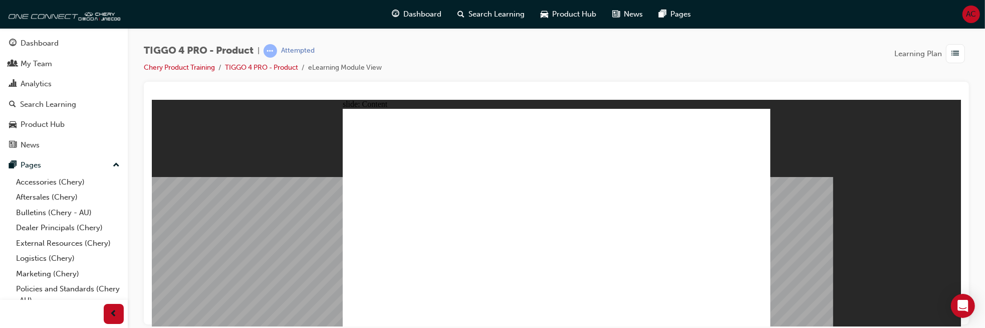
drag, startPoint x: 564, startPoint y: 271, endPoint x: 572, endPoint y: 266, distance: 9.5
drag, startPoint x: 541, startPoint y: 125, endPoint x: 569, endPoint y: 118, distance: 28.4
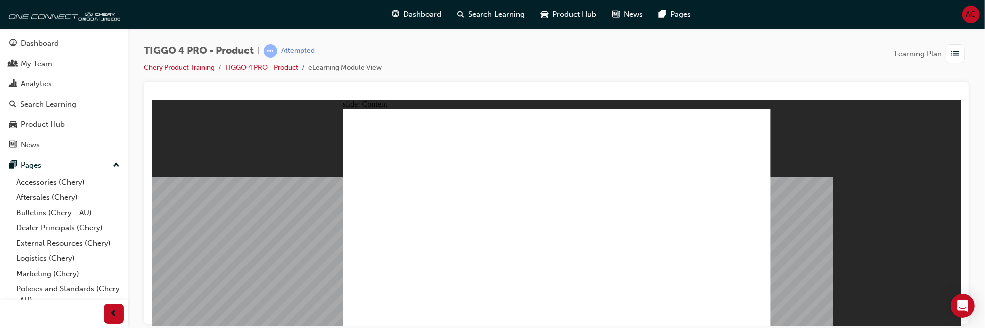
drag, startPoint x: 738, startPoint y: 122, endPoint x: 743, endPoint y: 122, distance: 5.5
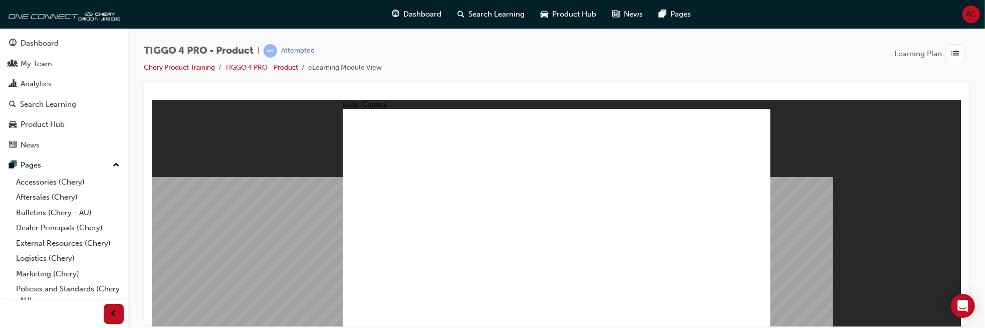
drag, startPoint x: 612, startPoint y: 190, endPoint x: 612, endPoint y: 209, distance: 19.0
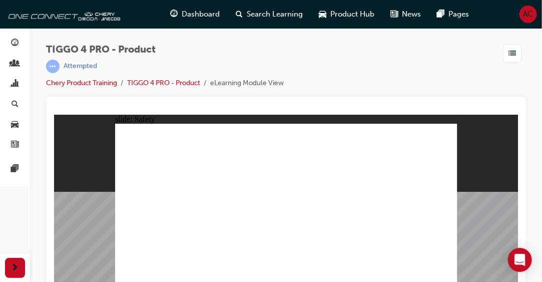
scroll to position [13, 0]
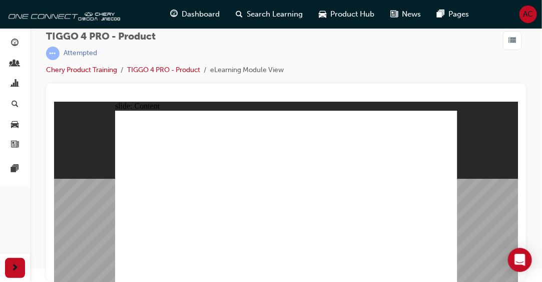
drag, startPoint x: 440, startPoint y: 276, endPoint x: 448, endPoint y: 275, distance: 7.6
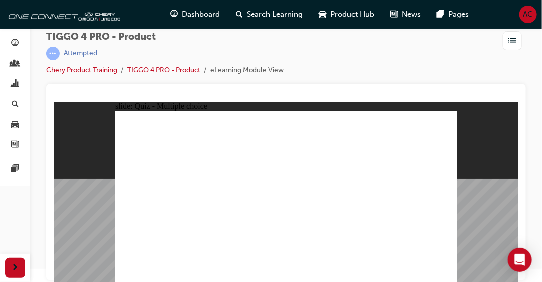
radio input "true"
drag, startPoint x: 218, startPoint y: 167, endPoint x: 216, endPoint y: 236, distance: 68.7
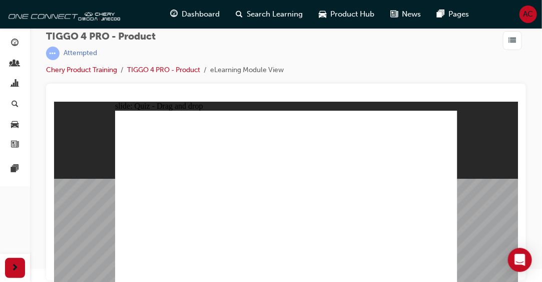
drag, startPoint x: 153, startPoint y: 170, endPoint x: 293, endPoint y: 241, distance: 156.4
drag, startPoint x: 281, startPoint y: 167, endPoint x: 351, endPoint y: 234, distance: 96.4
drag, startPoint x: 350, startPoint y: 163, endPoint x: 152, endPoint y: 230, distance: 208.9
drag, startPoint x: 420, startPoint y: 162, endPoint x: 424, endPoint y: 231, distance: 69.2
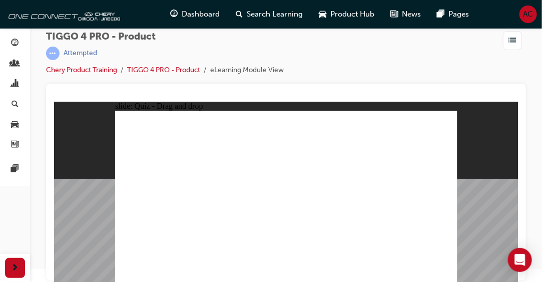
radio input "true"
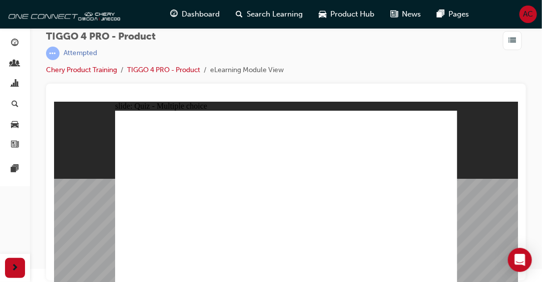
radio input "true"
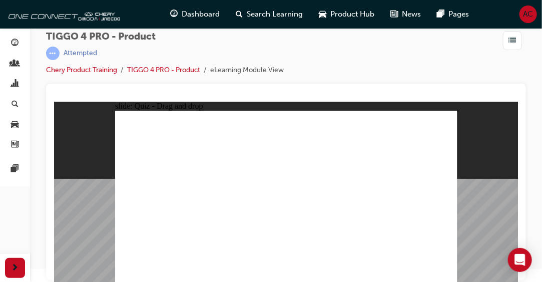
drag, startPoint x: 222, startPoint y: 197, endPoint x: 389, endPoint y: 206, distance: 166.5
drag, startPoint x: 167, startPoint y: 180, endPoint x: 407, endPoint y: 203, distance: 241.6
drag, startPoint x: 244, startPoint y: 181, endPoint x: 319, endPoint y: 168, distance: 76.3
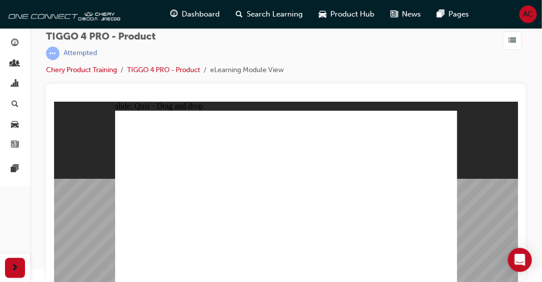
drag, startPoint x: 162, startPoint y: 212, endPoint x: 314, endPoint y: 167, distance: 157.8
drag, startPoint x: 147, startPoint y: 231, endPoint x: 393, endPoint y: 189, distance: 249.5
drag, startPoint x: 214, startPoint y: 219, endPoint x: 380, endPoint y: 215, distance: 166.4
drag, startPoint x: 165, startPoint y: 200, endPoint x: 296, endPoint y: 190, distance: 131.1
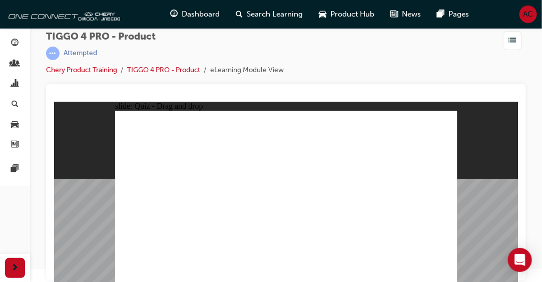
radio input "true"
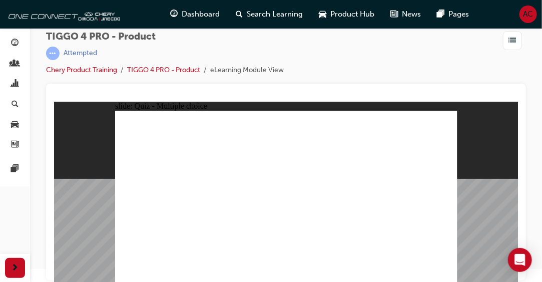
radio input "true"
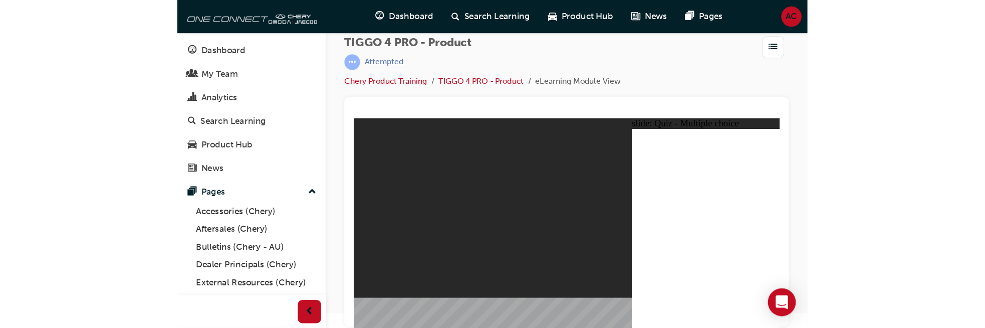
scroll to position [0, 0]
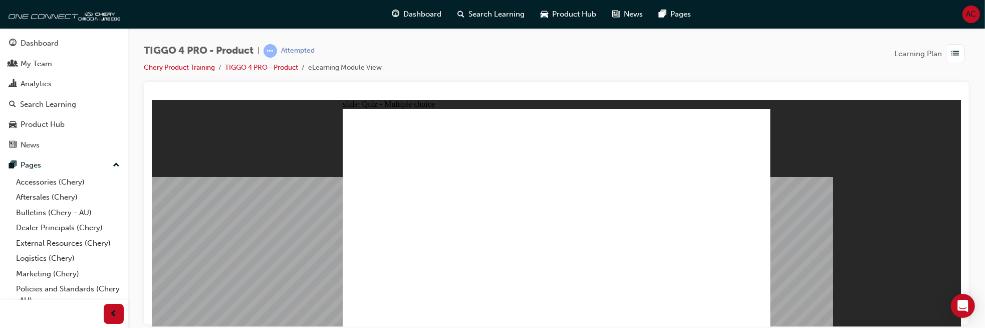
radio input "true"
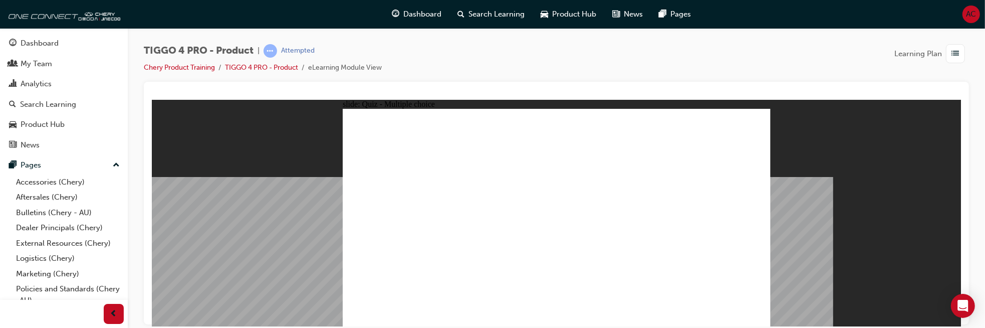
radio input "true"
